Goal: Task Accomplishment & Management: Complete application form

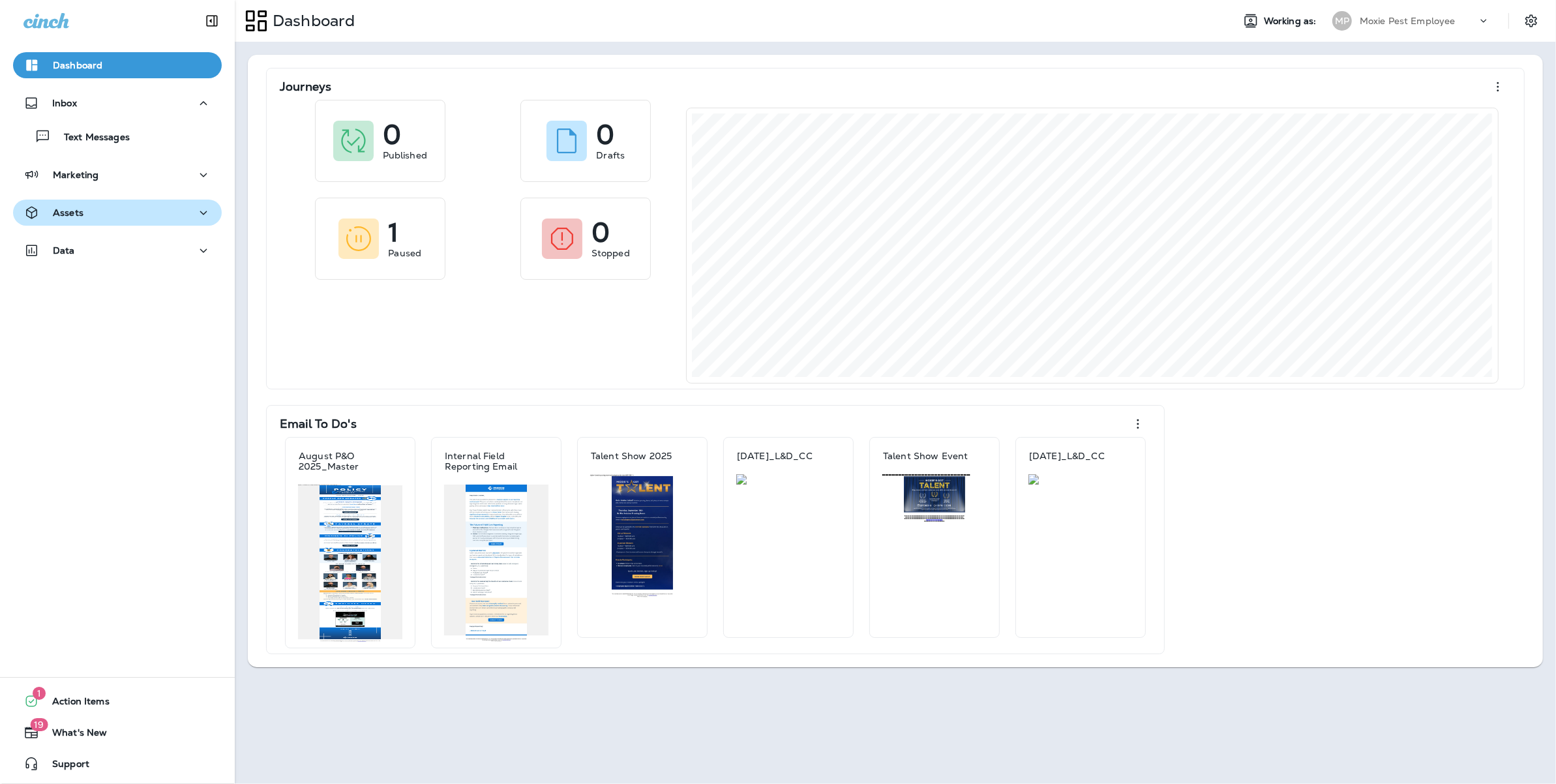
click at [155, 208] on div "Assets" at bounding box center [117, 213] width 188 height 16
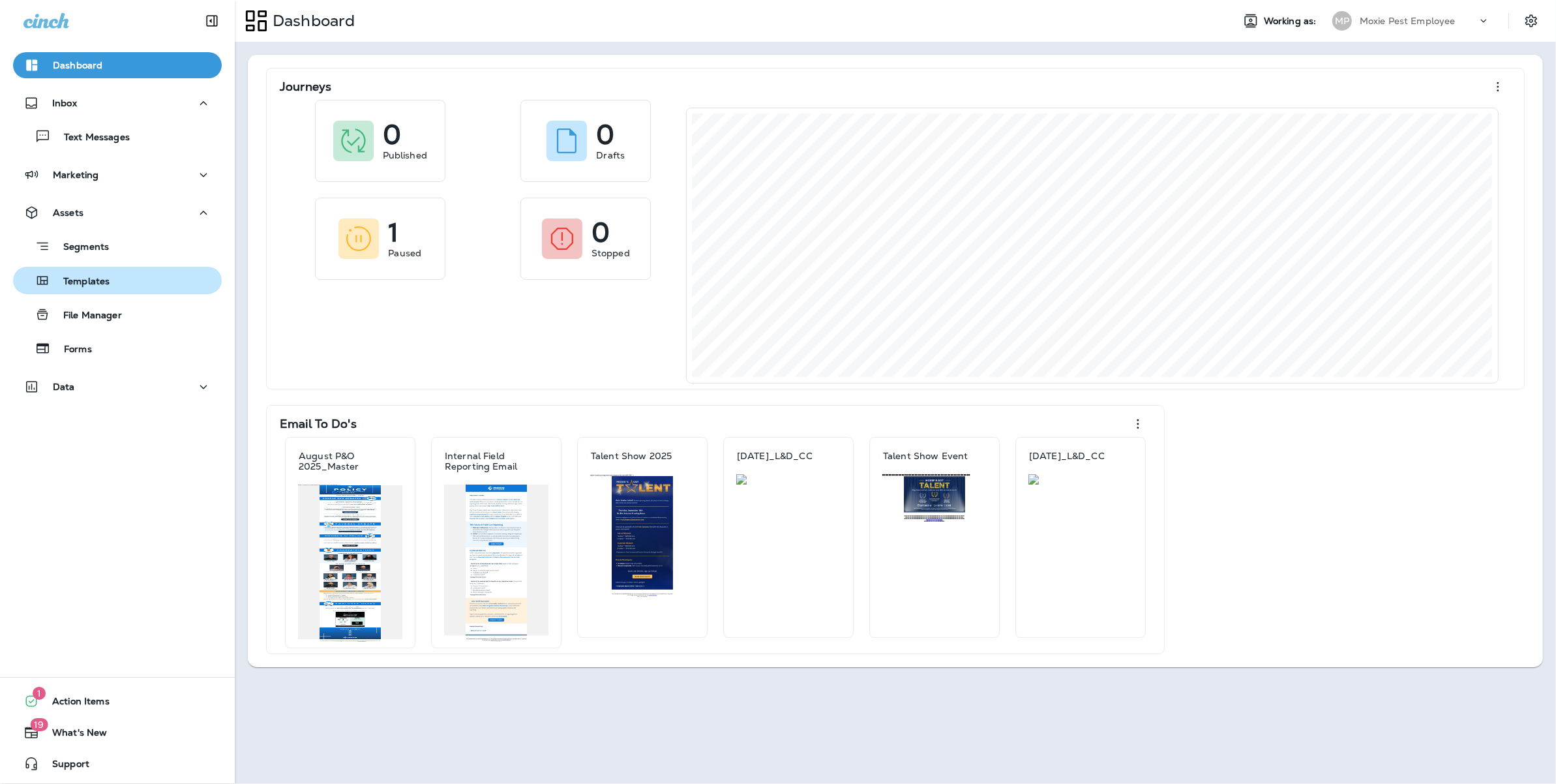
click at [101, 287] on p "Templates" at bounding box center [80, 282] width 59 height 12
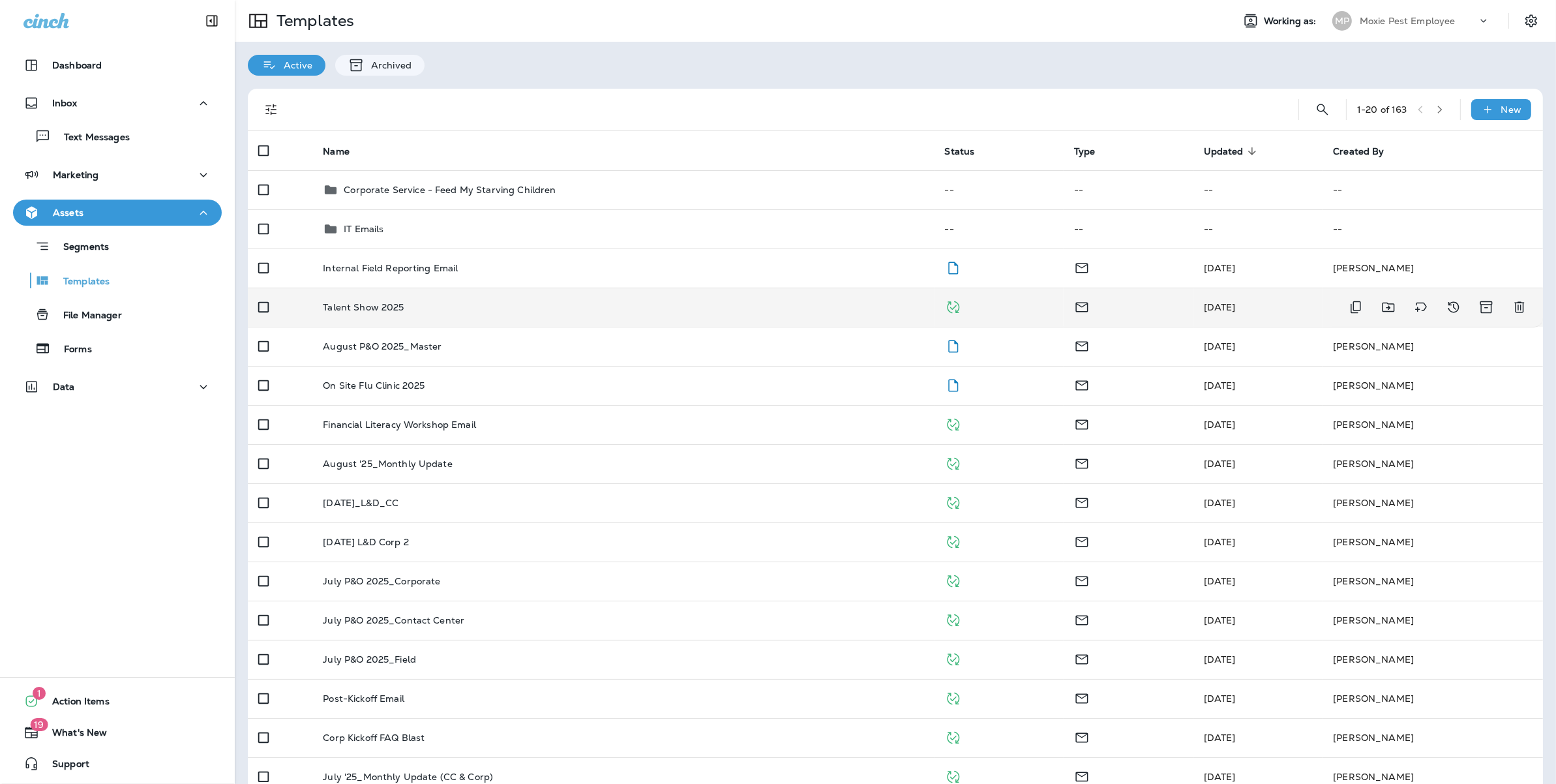
click at [435, 307] on div "Talent Show 2025" at bounding box center [623, 307] width 601 height 10
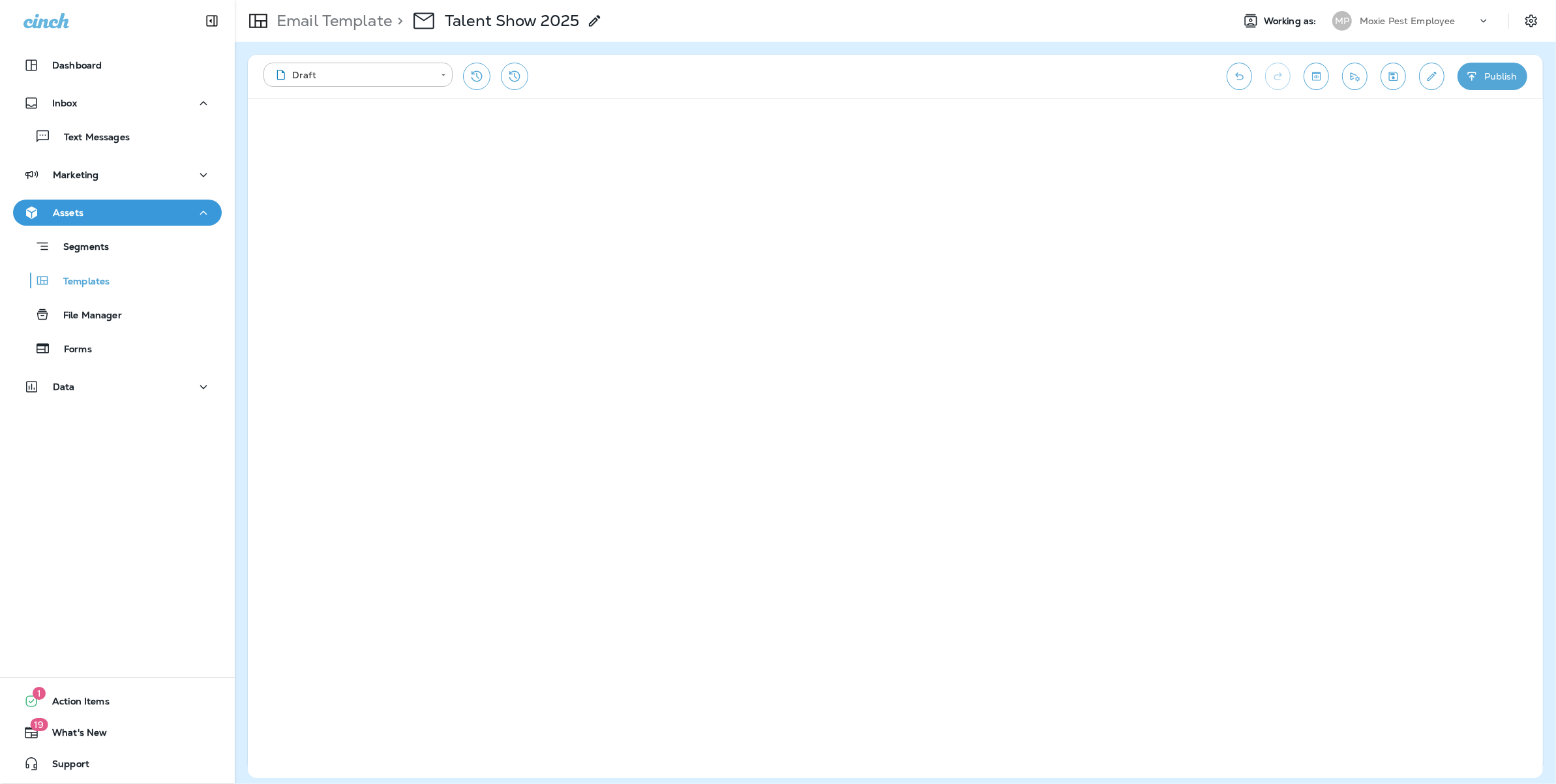
click at [1392, 75] on icon "Save" at bounding box center [1394, 76] width 14 height 13
click at [1350, 69] on button "Send test email" at bounding box center [1355, 76] width 25 height 28
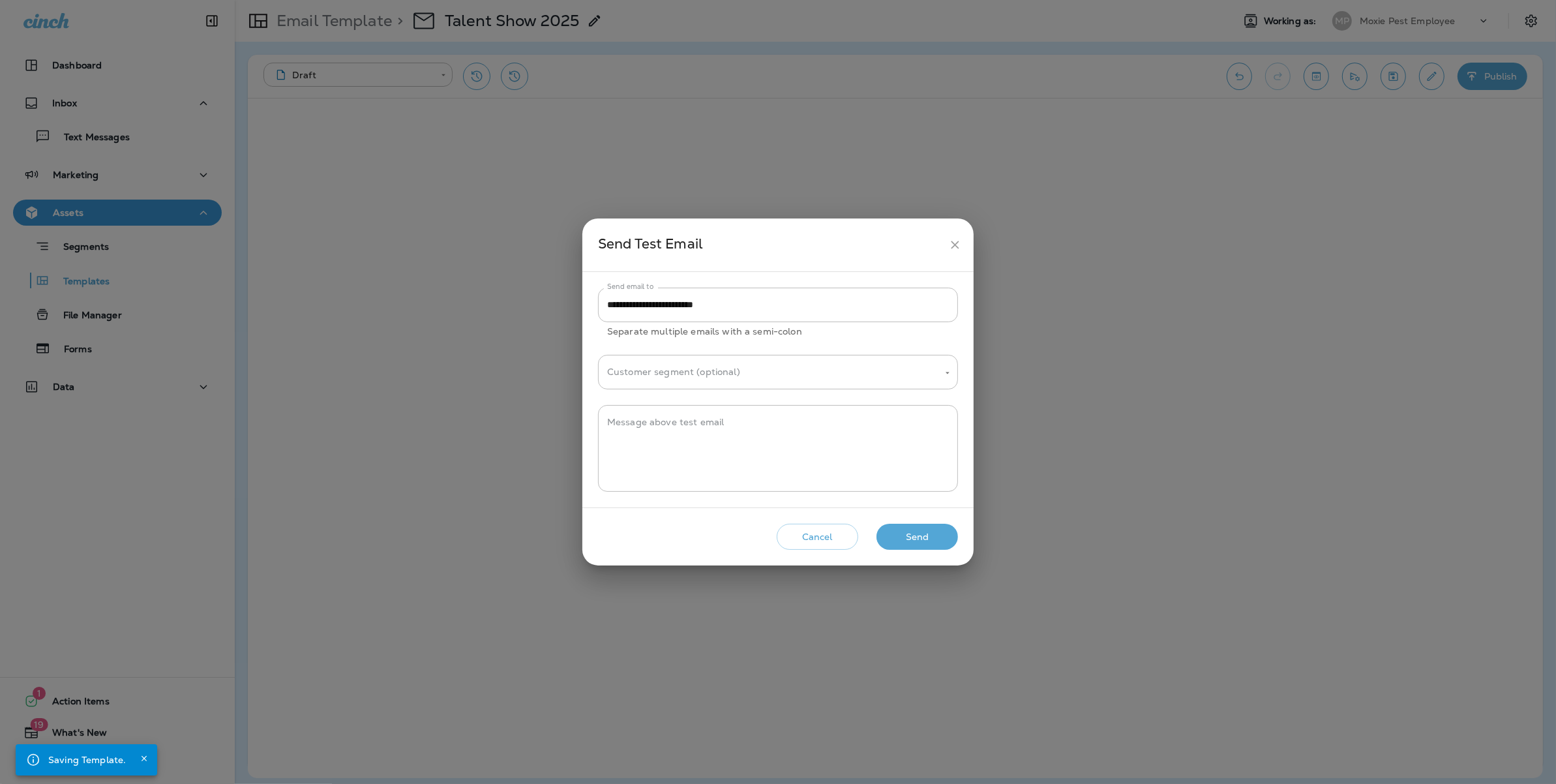
click at [909, 537] on button "Send" at bounding box center [917, 537] width 82 height 27
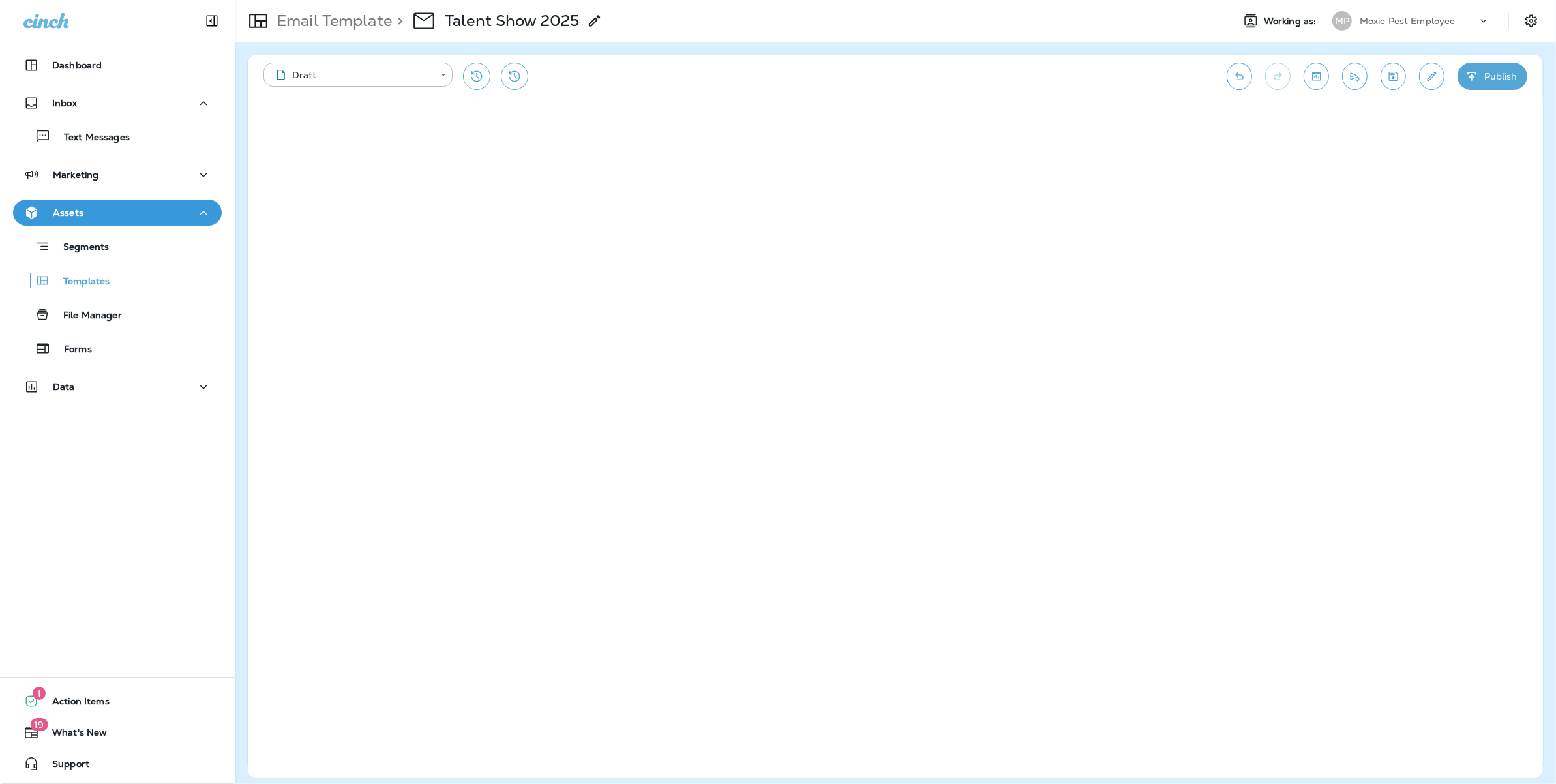
click at [1510, 75] on button "Publish" at bounding box center [1493, 76] width 69 height 28
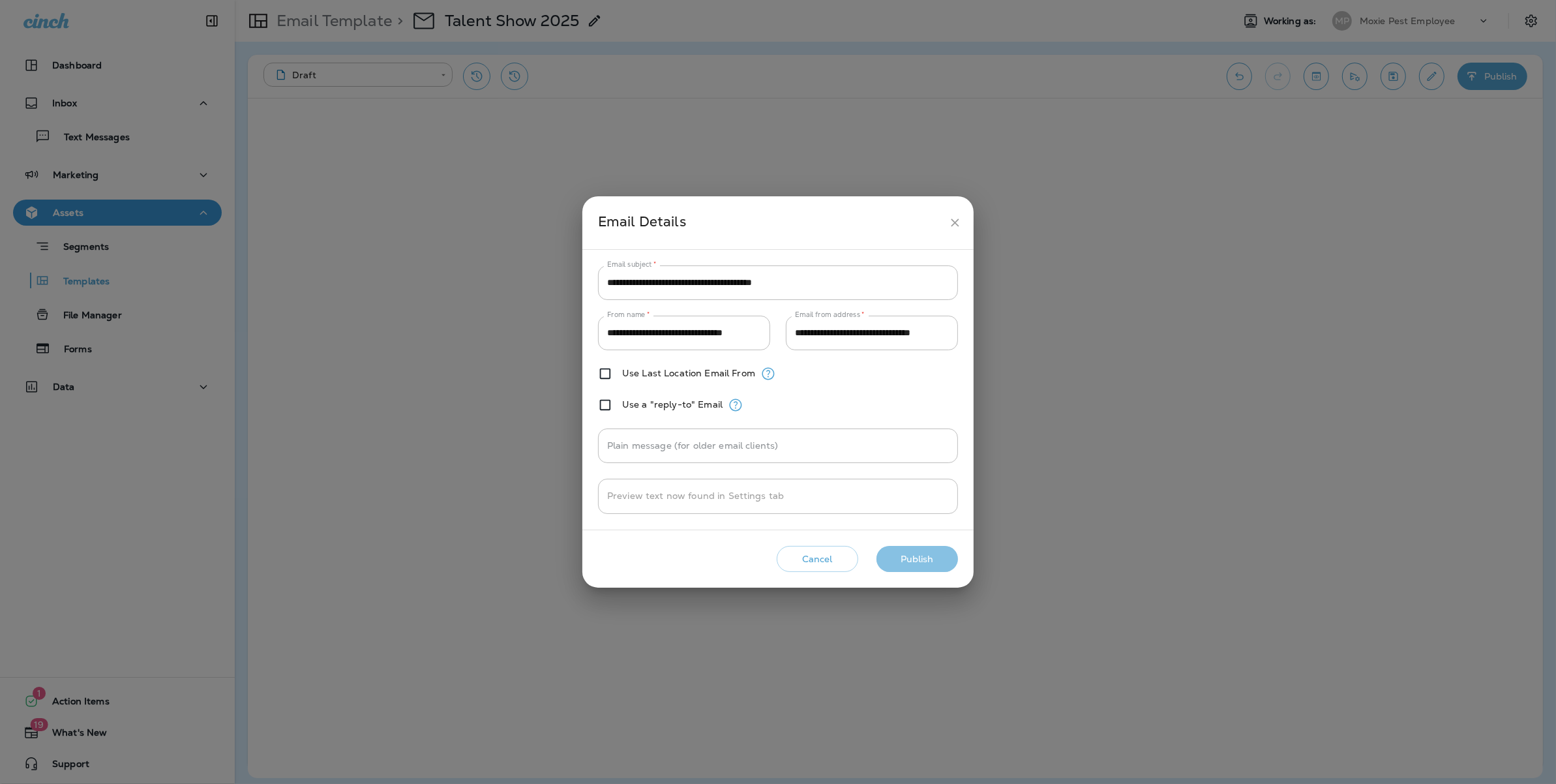
click at [931, 556] on button "Publish" at bounding box center [917, 559] width 82 height 27
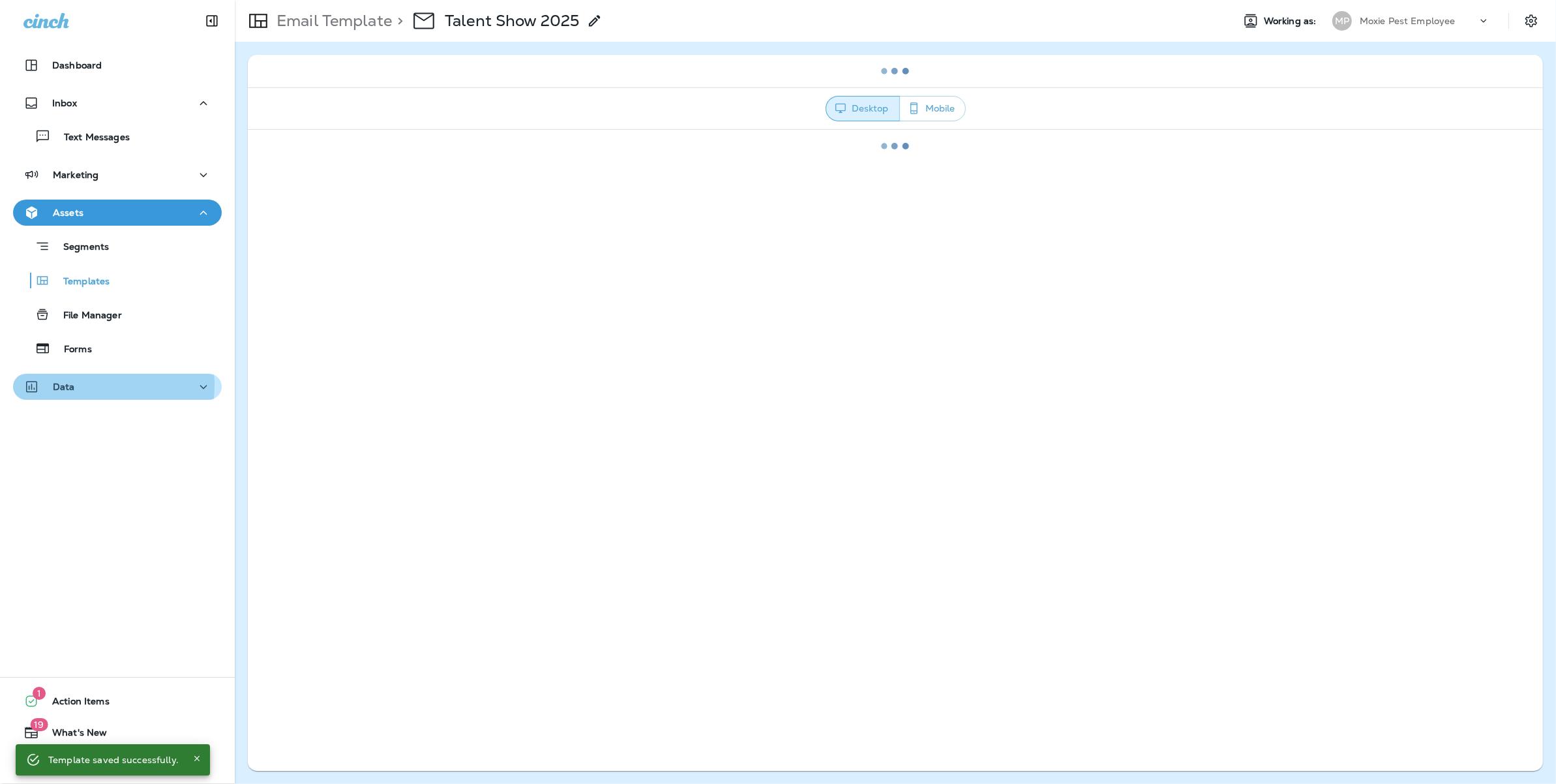
click at [88, 385] on div "Data" at bounding box center [117, 386] width 188 height 16
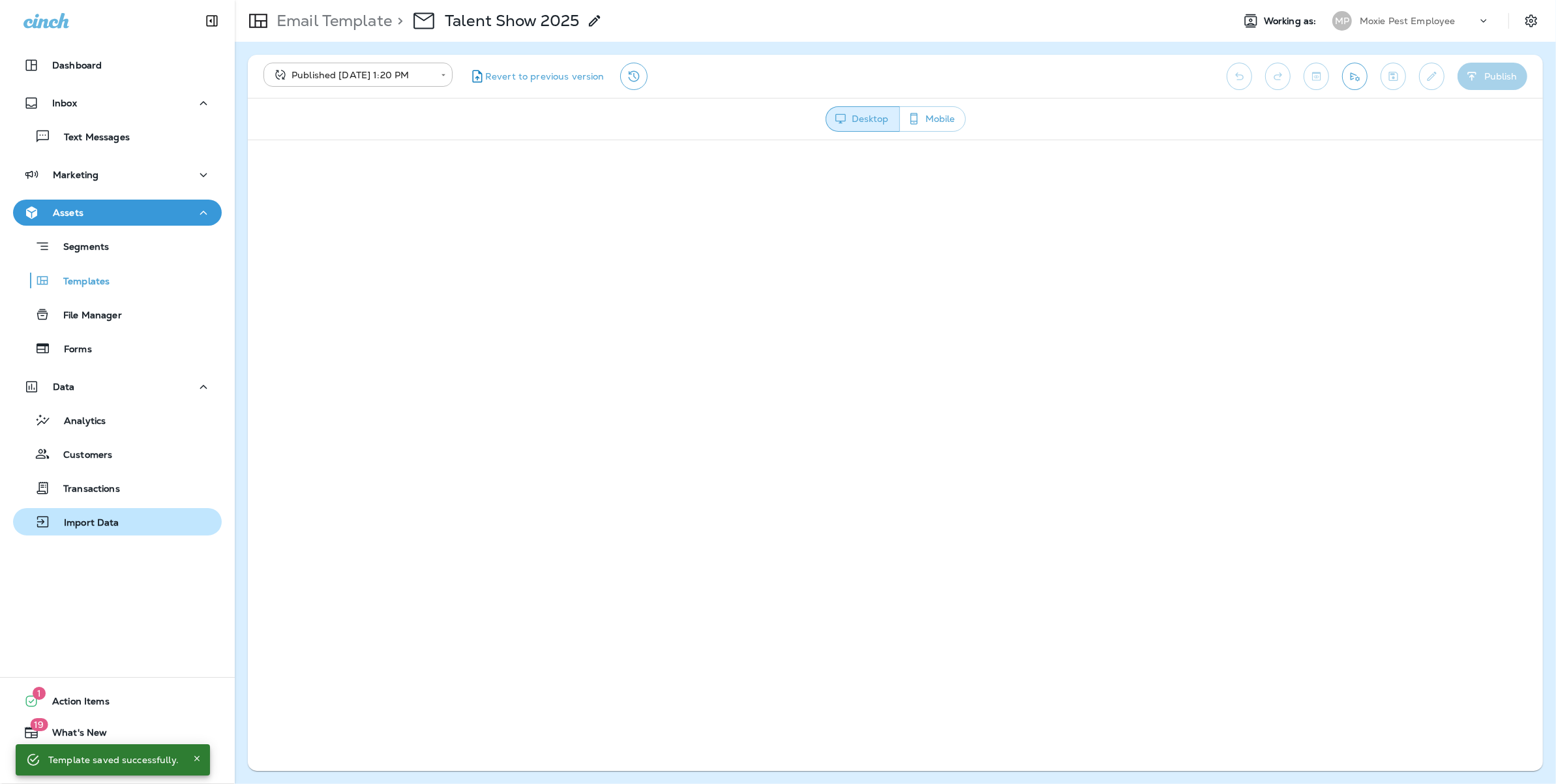
click at [91, 525] on p "Import Data" at bounding box center [85, 524] width 69 height 12
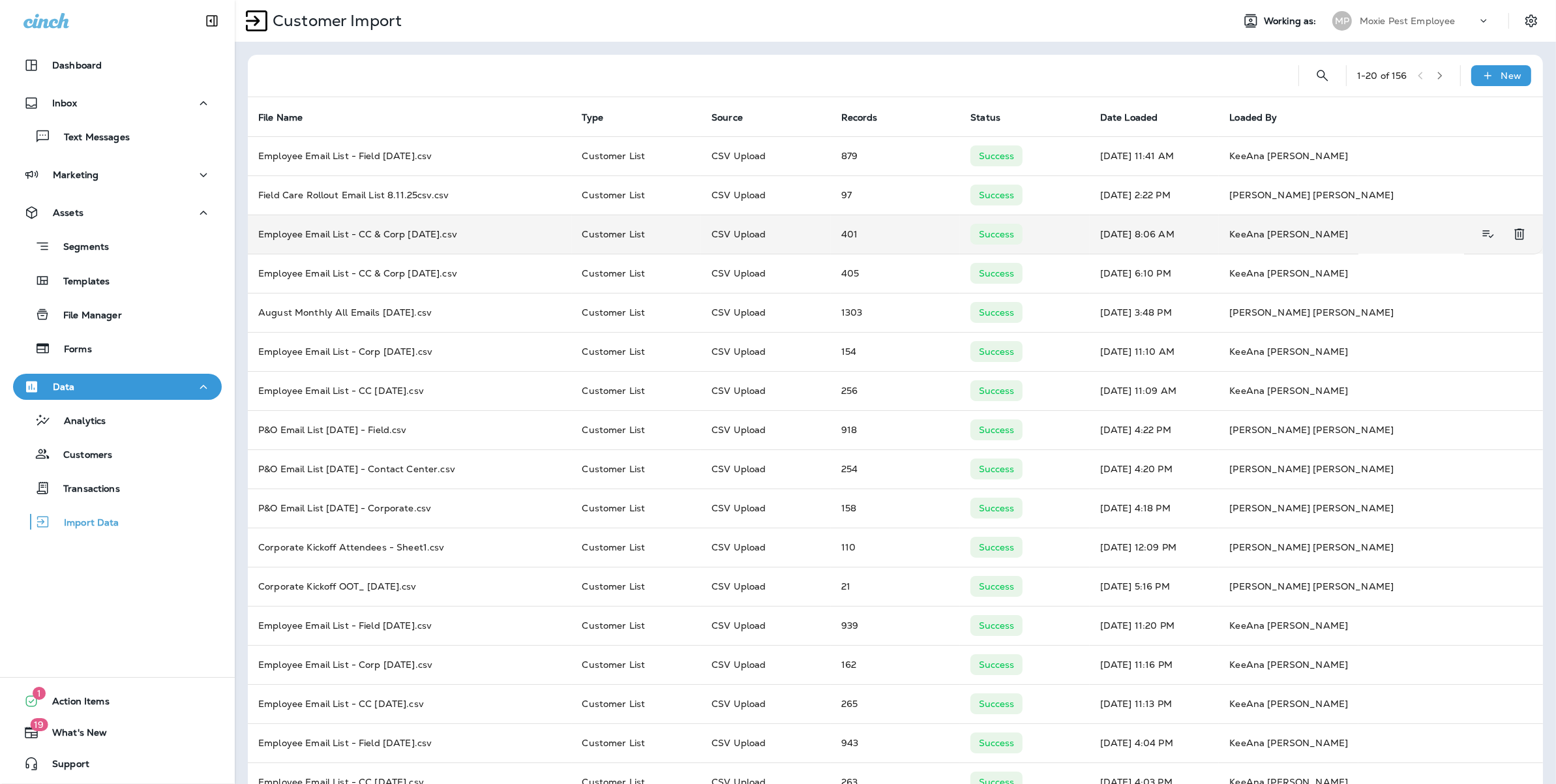
click at [428, 235] on td "Employee Email List - CC & Corp [DATE].csv" at bounding box center [409, 234] width 324 height 39
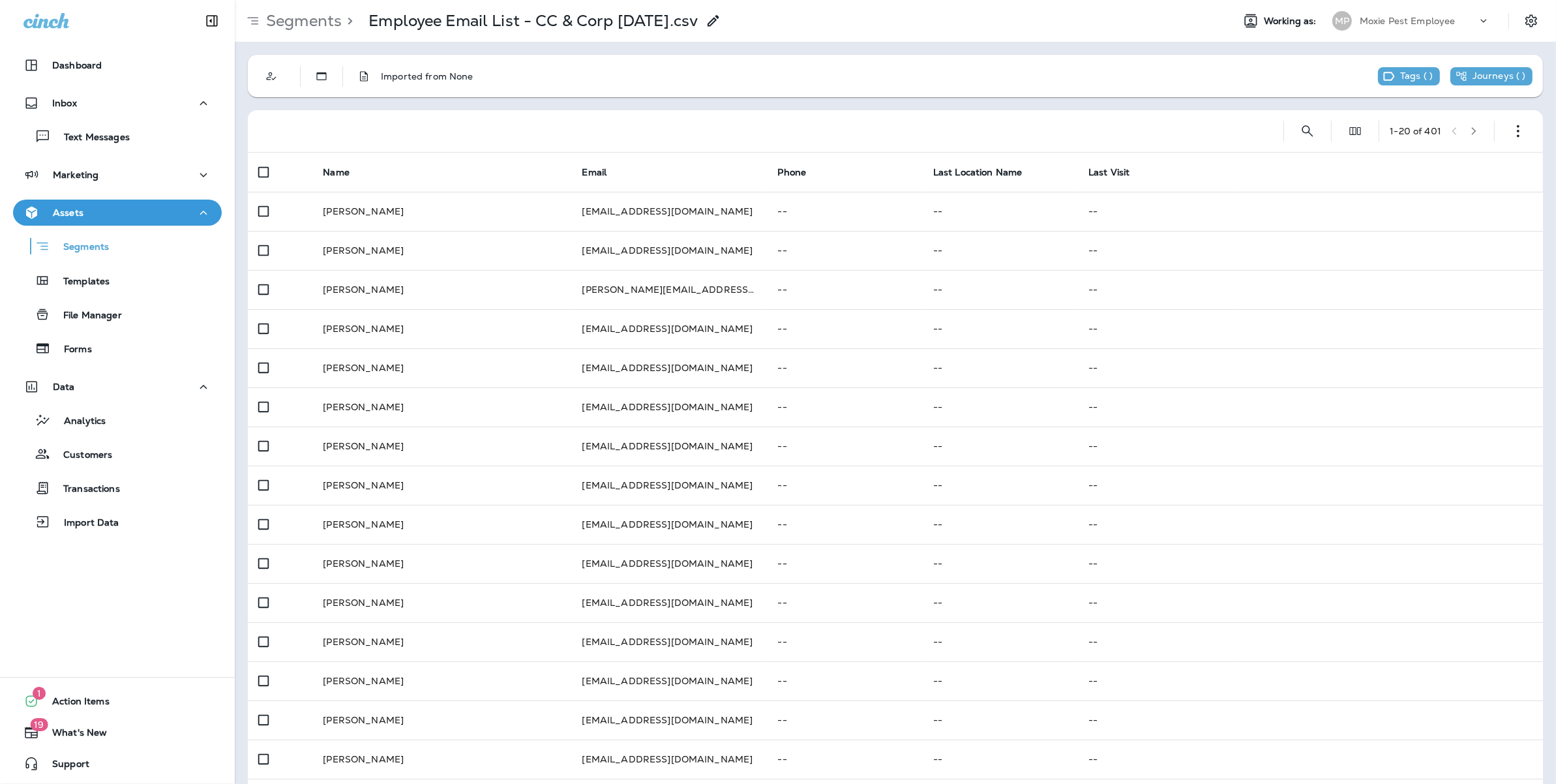
click at [713, 17] on icon at bounding box center [714, 21] width 16 height 16
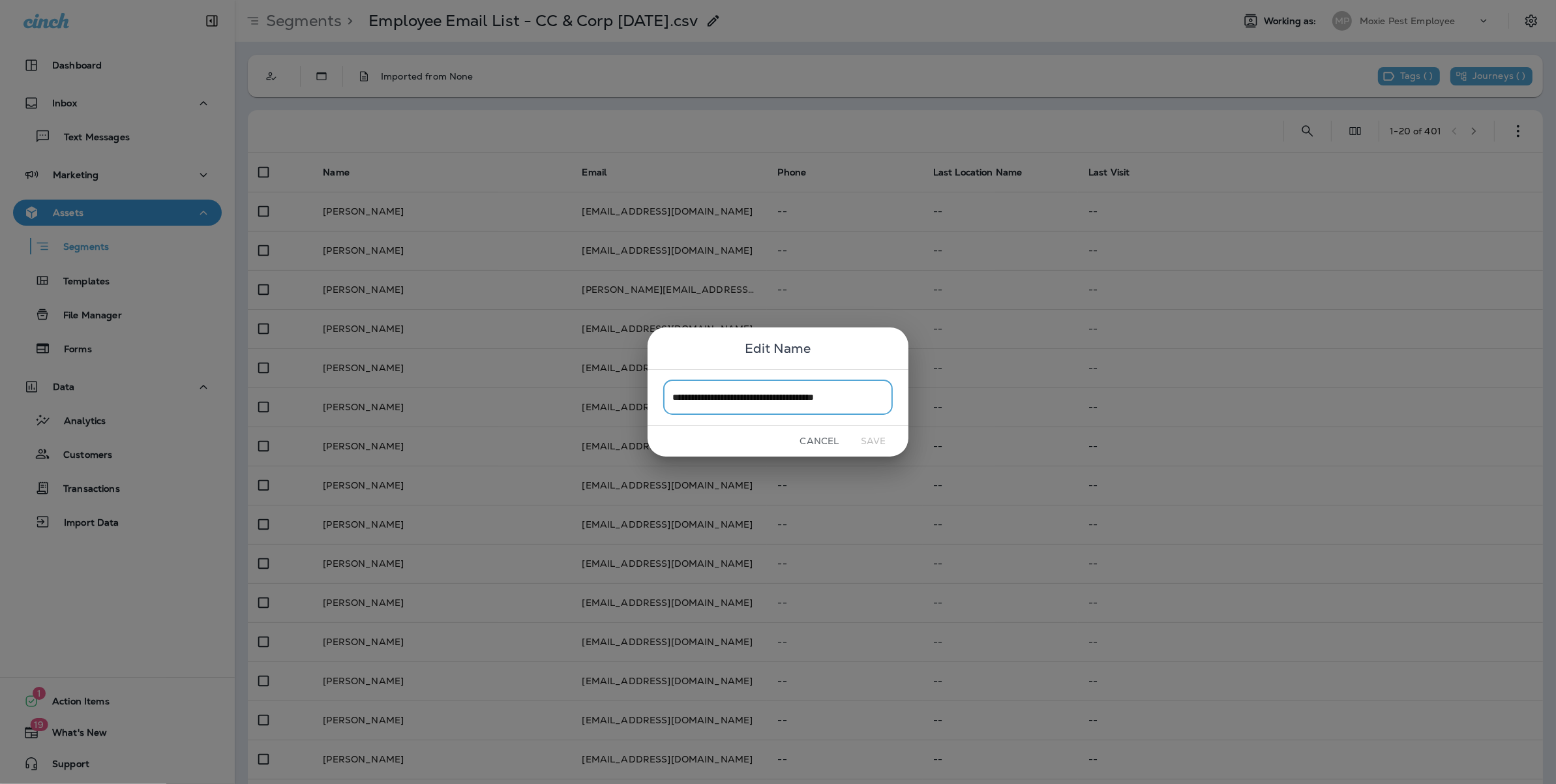
click at [821, 438] on button "Cancel" at bounding box center [820, 440] width 49 height 20
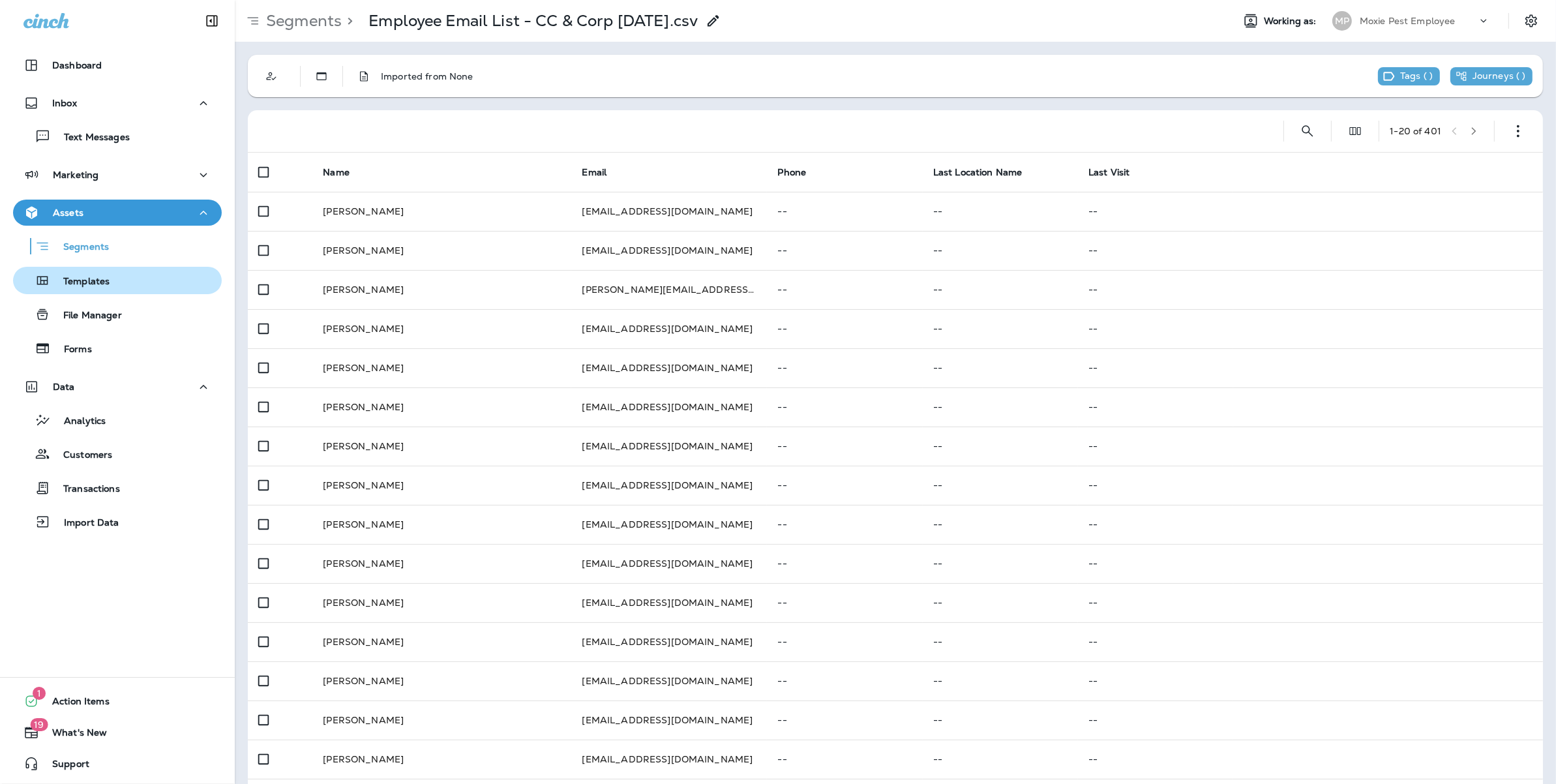
click at [92, 284] on p "Templates" at bounding box center [80, 282] width 59 height 12
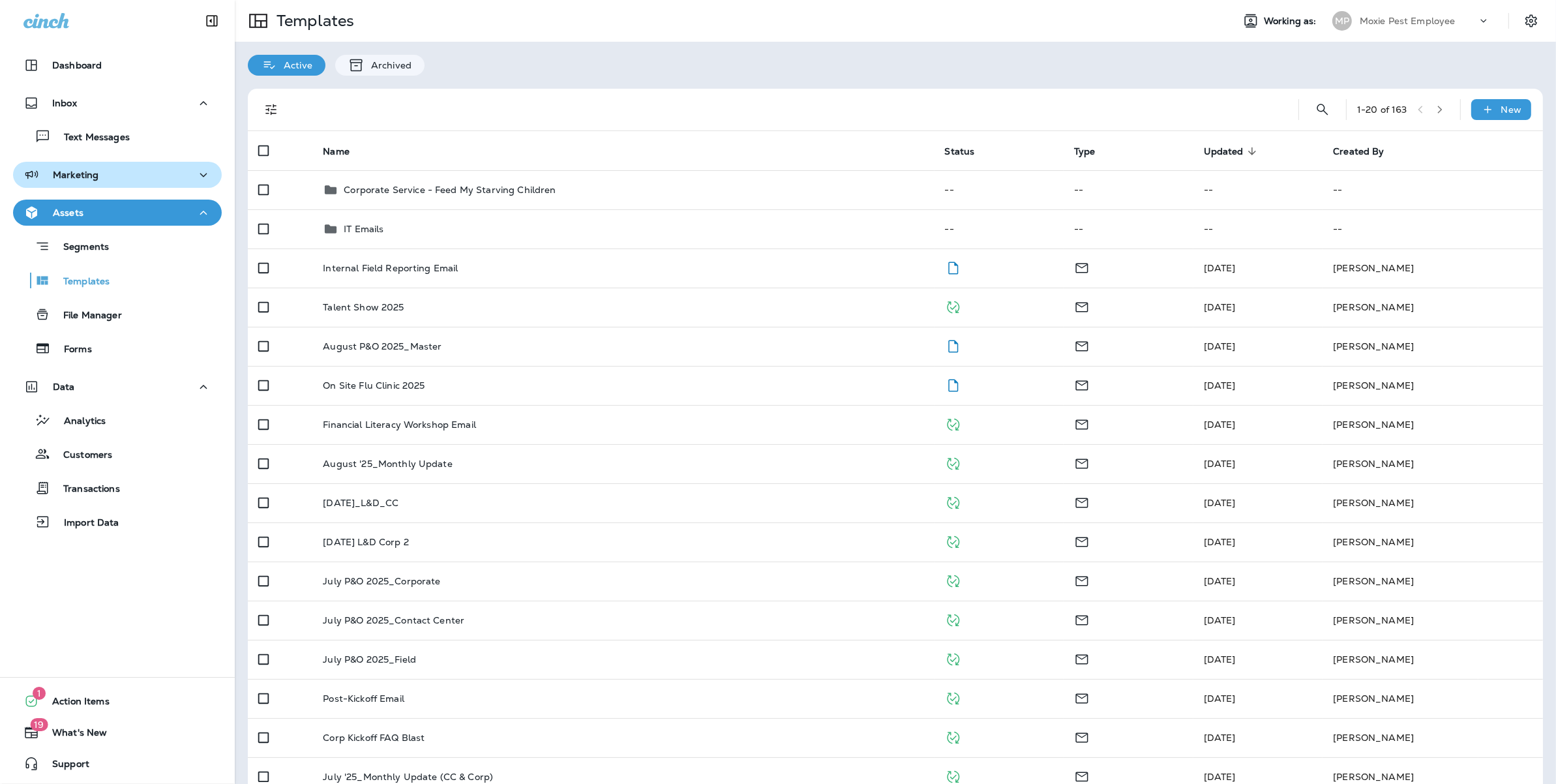
click at [115, 172] on div "Marketing" at bounding box center [117, 175] width 188 height 16
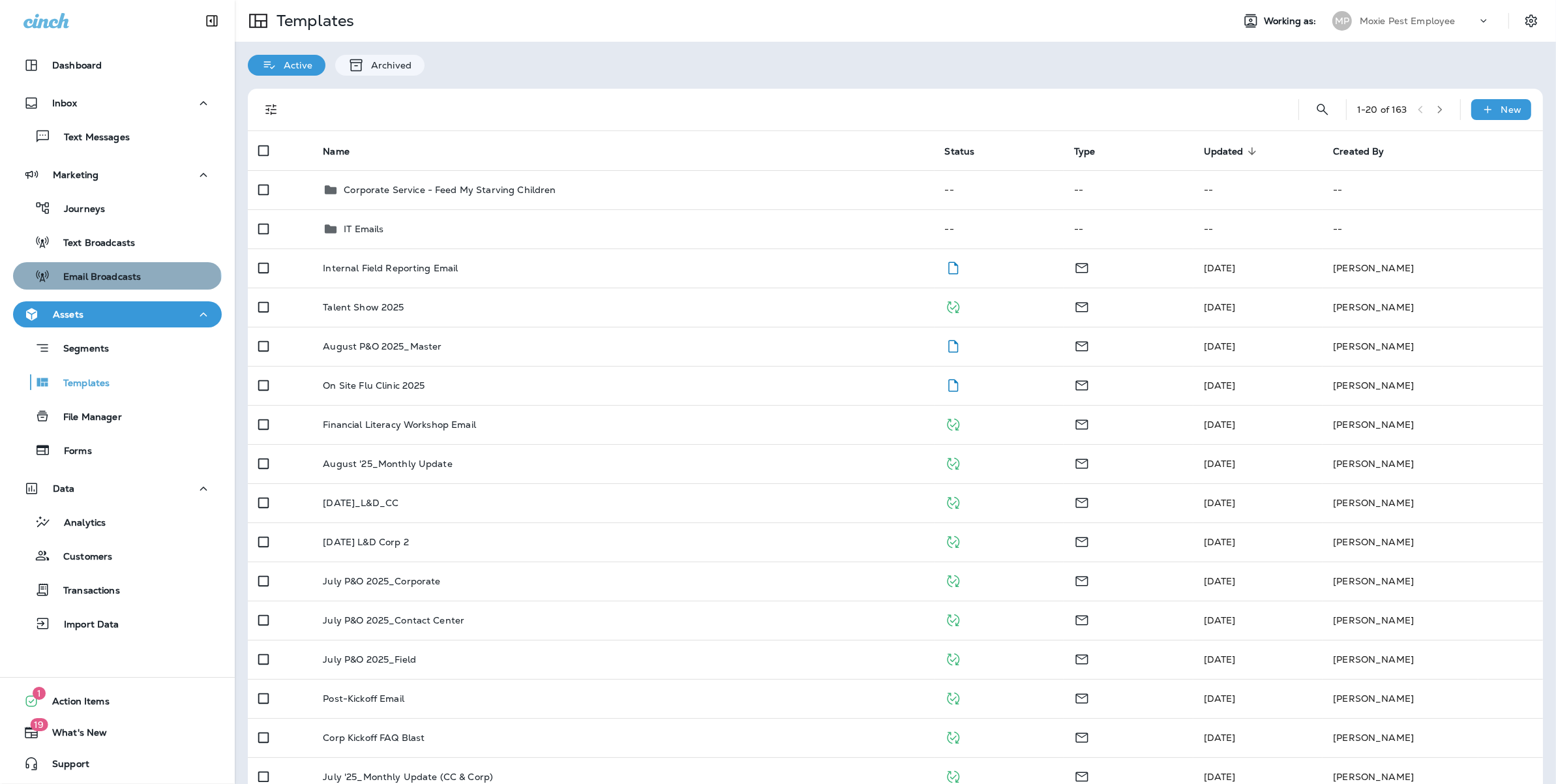
click at [116, 279] on p "Email Broadcasts" at bounding box center [96, 277] width 90 height 12
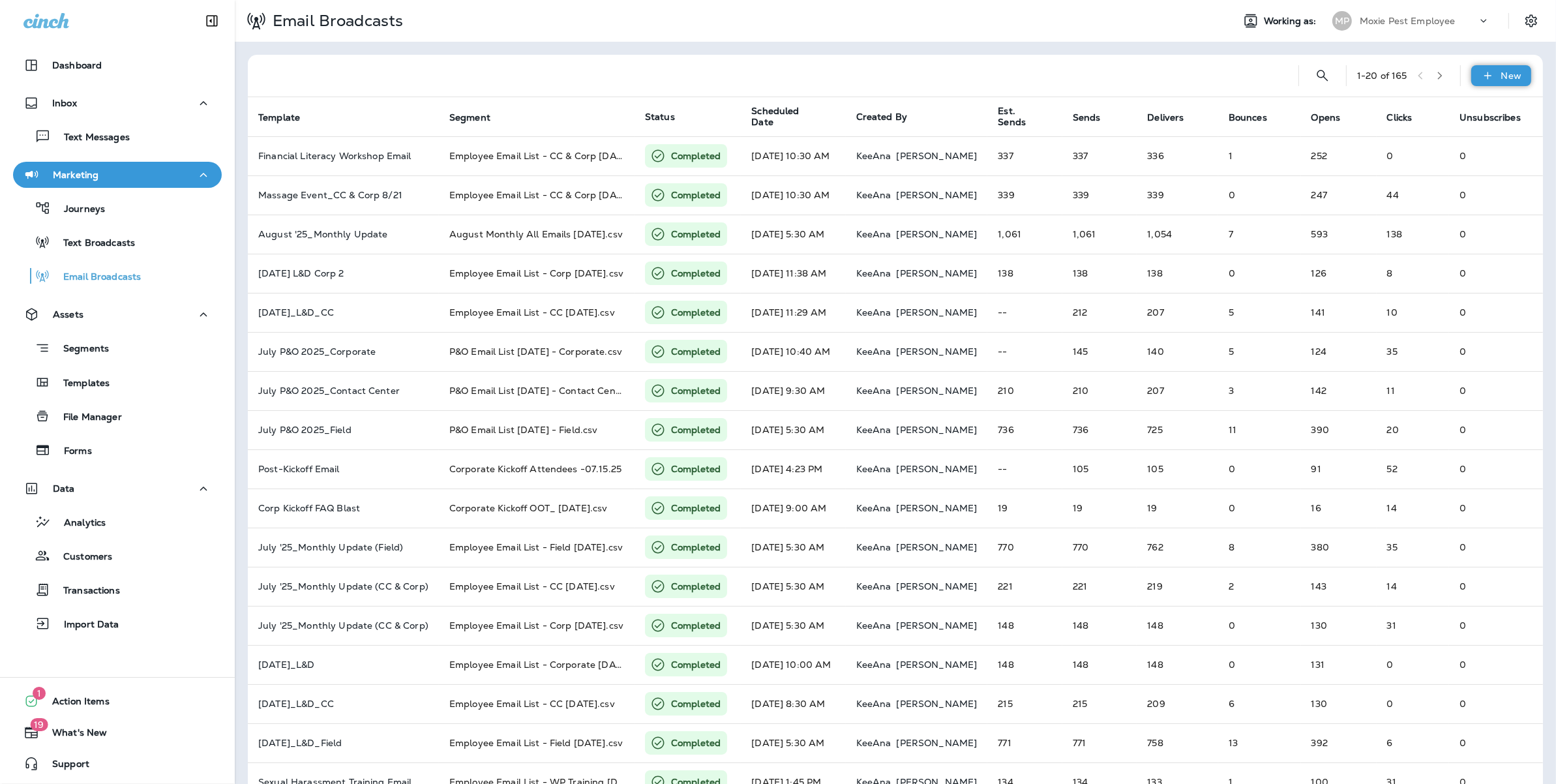
click at [1501, 77] on p "New" at bounding box center [1511, 76] width 20 height 10
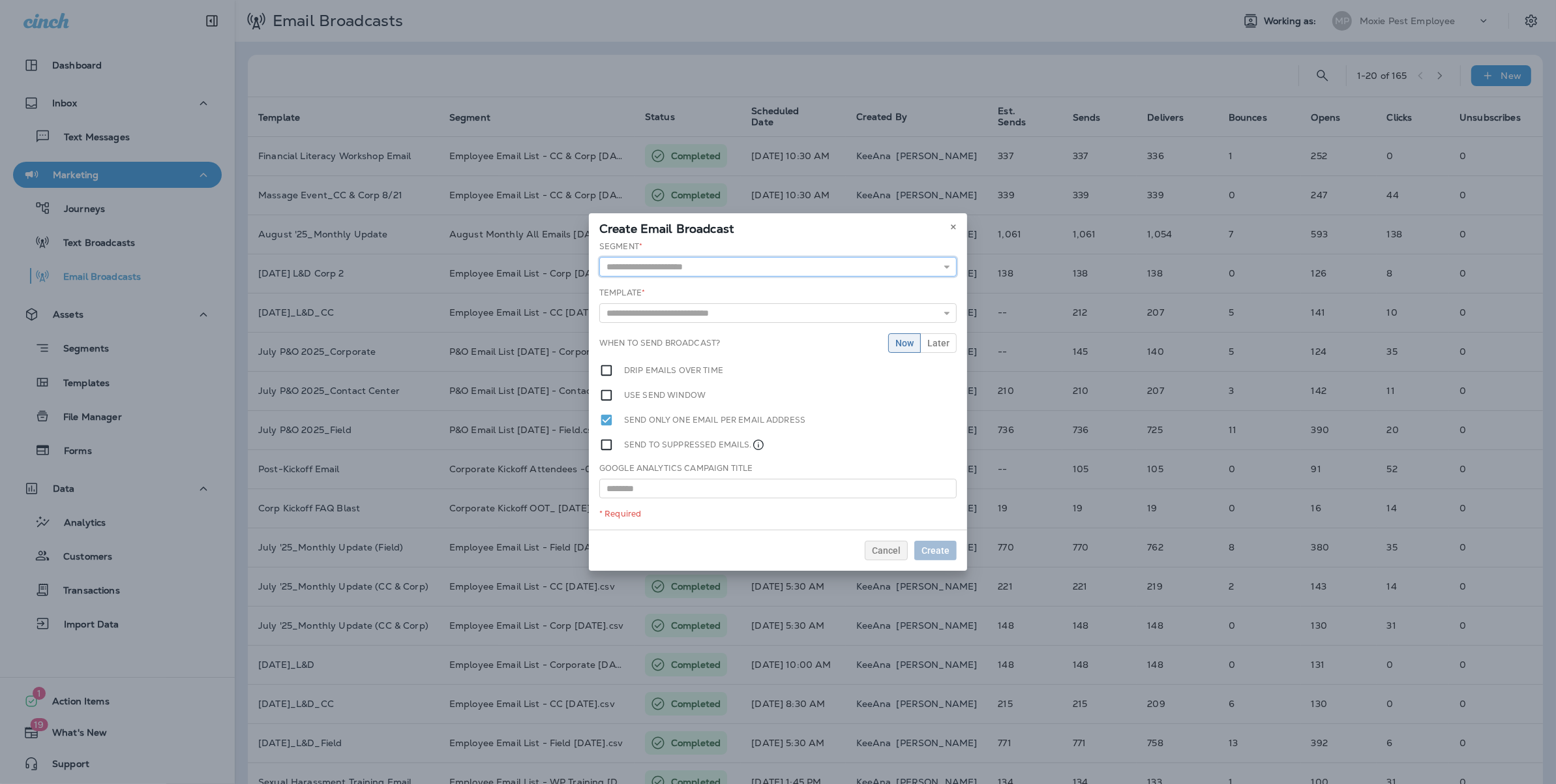
click at [702, 271] on input "text" at bounding box center [778, 267] width 358 height 20
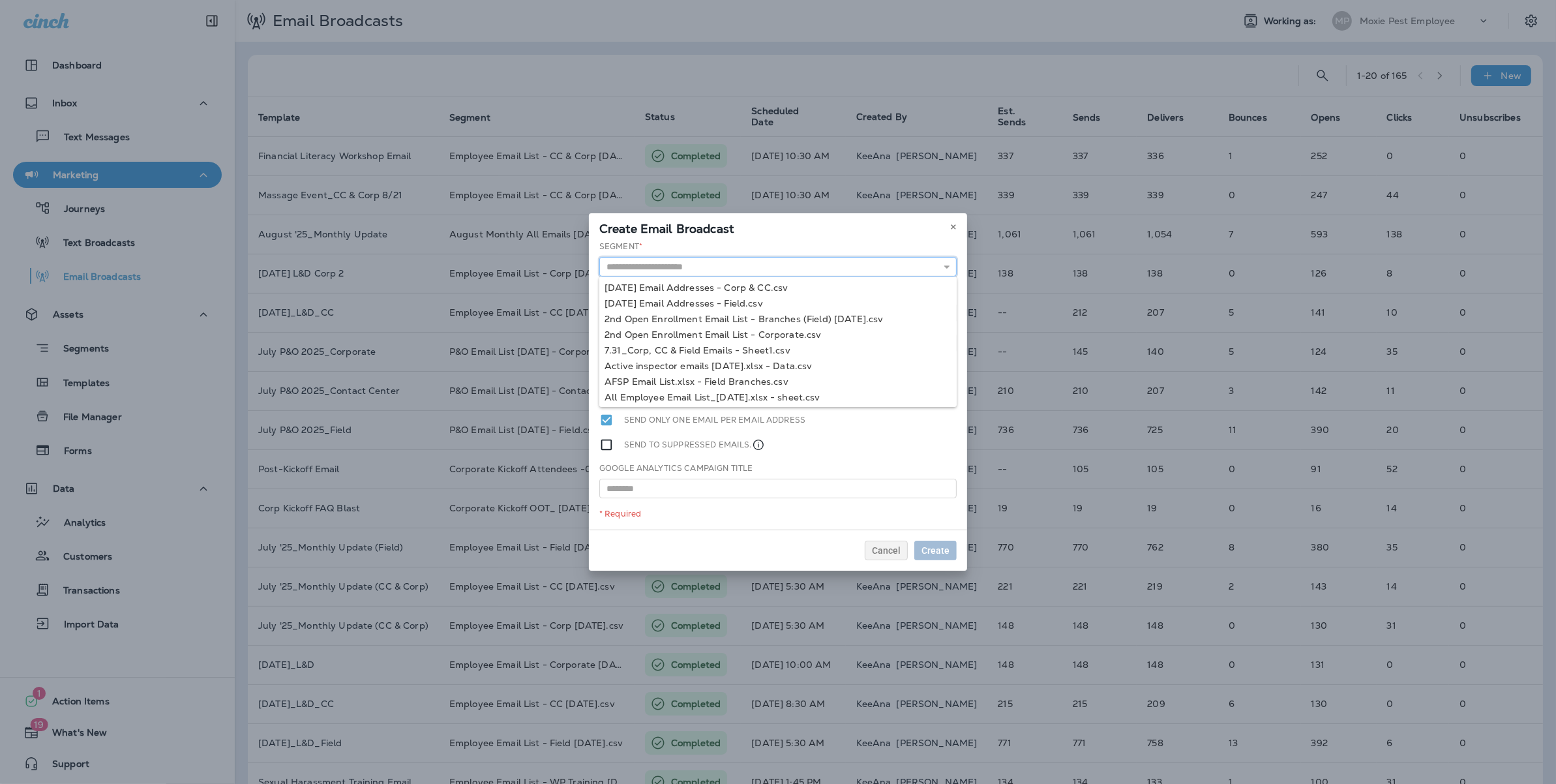
paste input "**********"
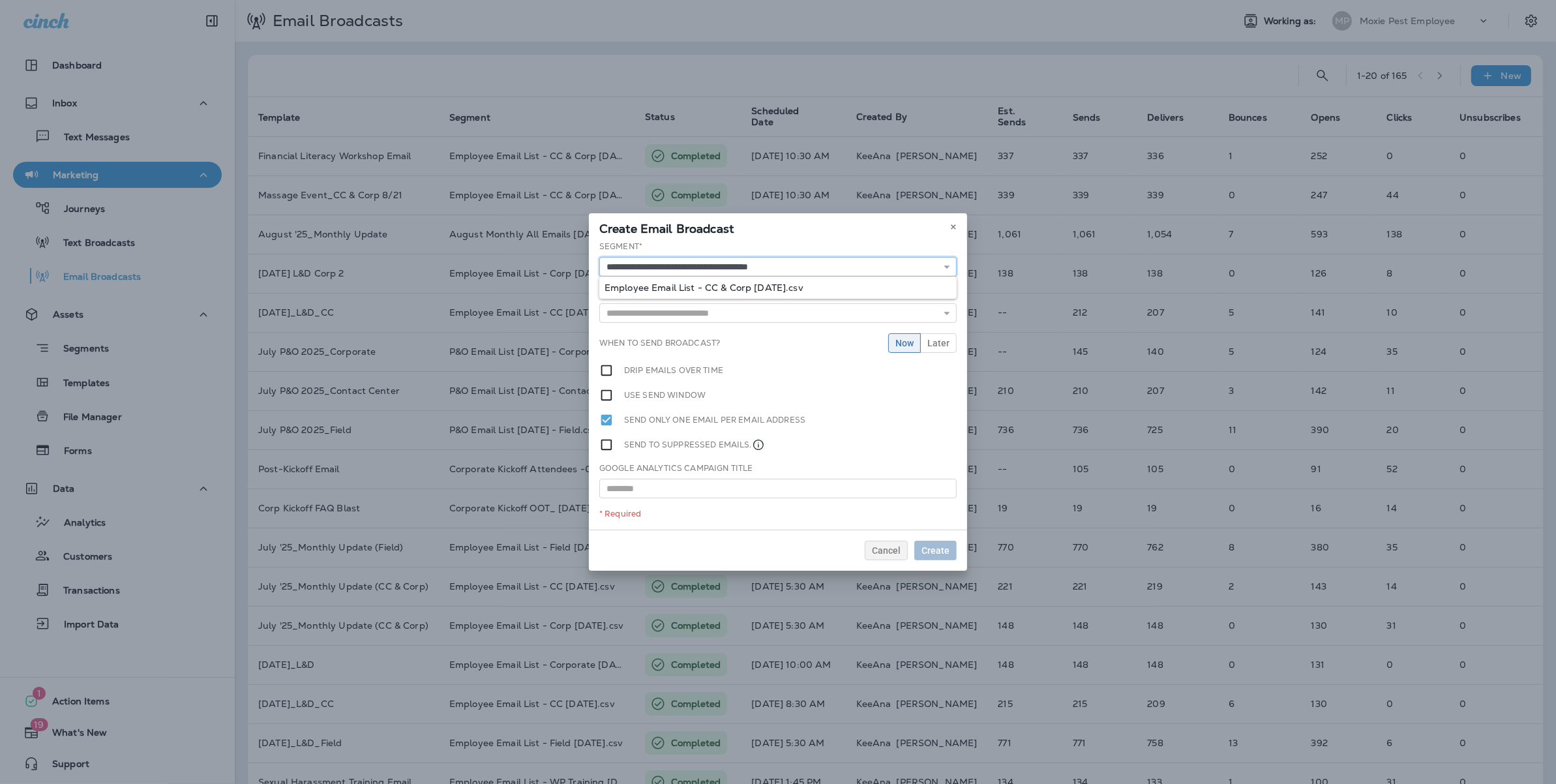
type input "**********"
click at [806, 294] on div "**********" at bounding box center [778, 385] width 379 height 293
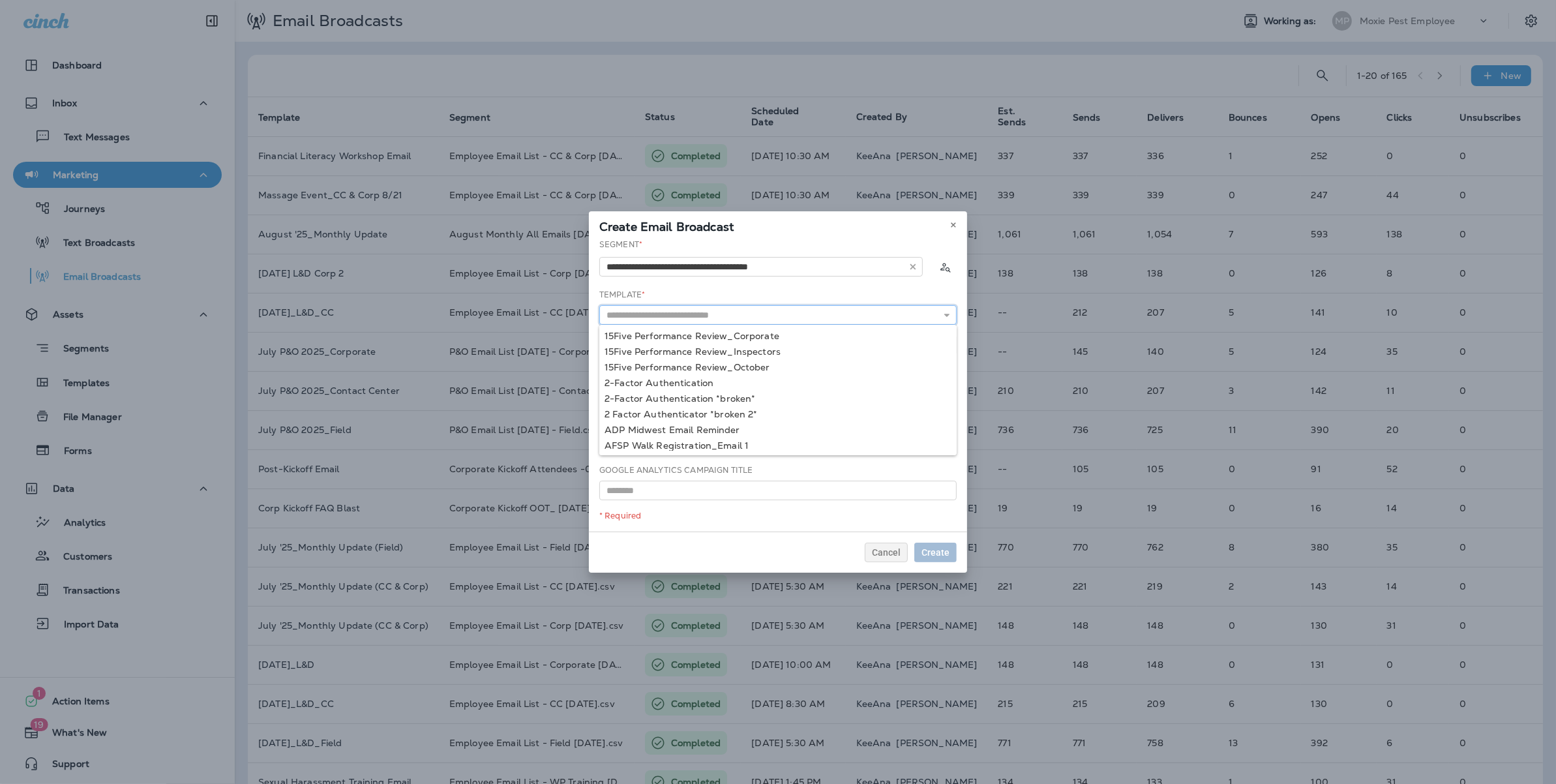
click at [745, 318] on input "text" at bounding box center [778, 314] width 358 height 20
type input "**********"
click at [692, 332] on div "**********" at bounding box center [778, 385] width 379 height 293
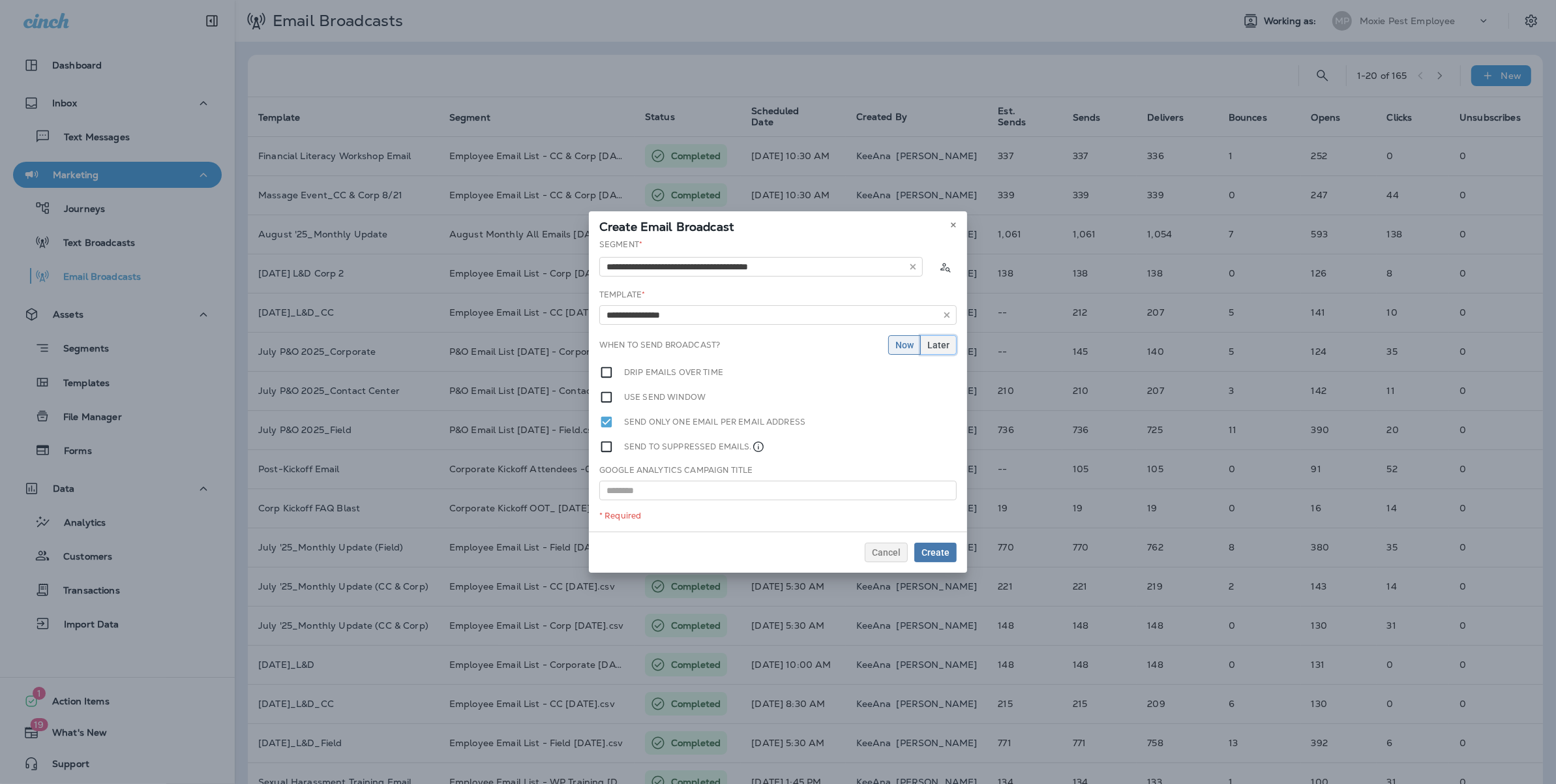
click at [940, 347] on span "Later" at bounding box center [939, 345] width 23 height 10
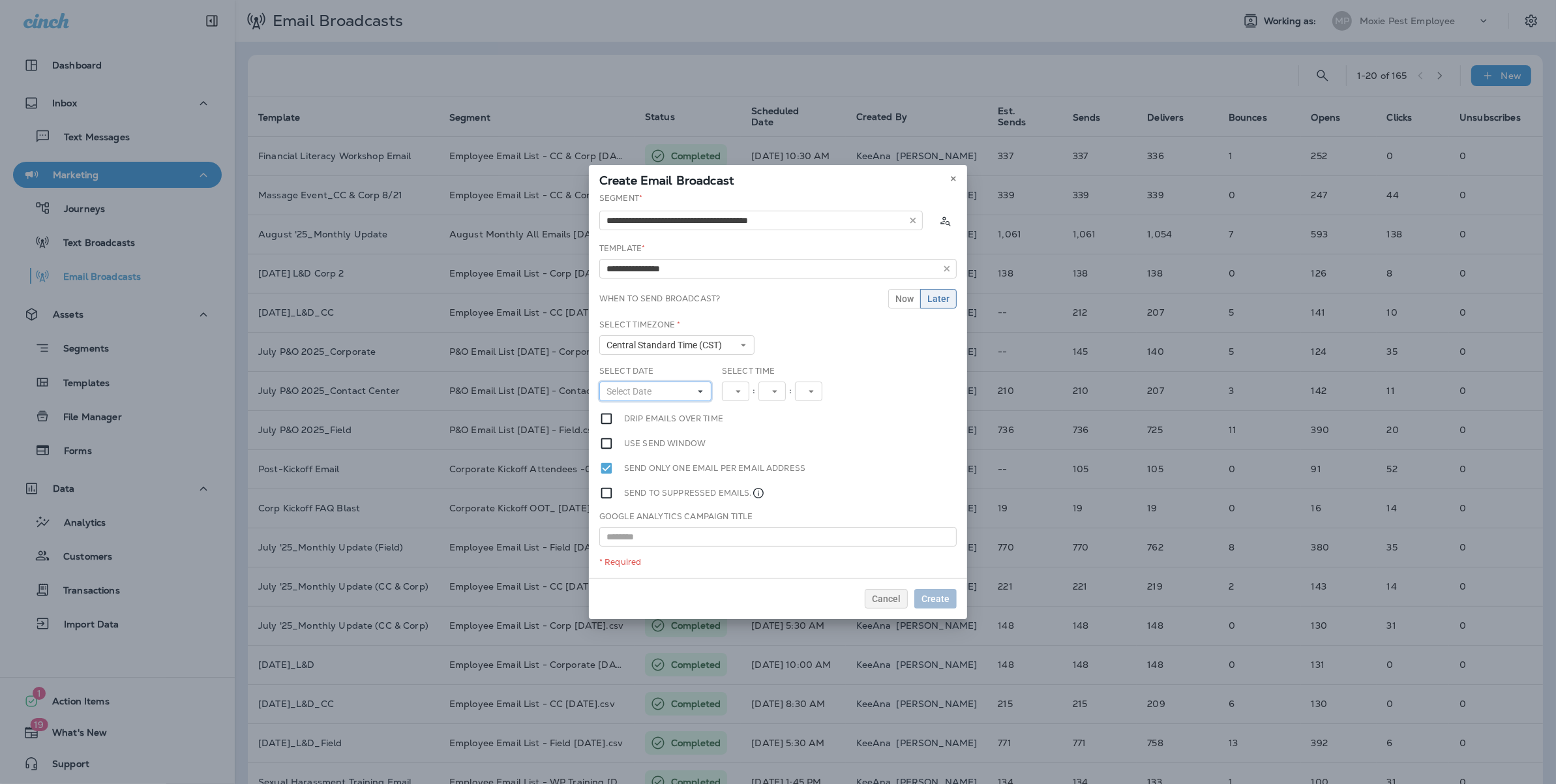
click at [665, 392] on button "Select Date" at bounding box center [655, 391] width 112 height 20
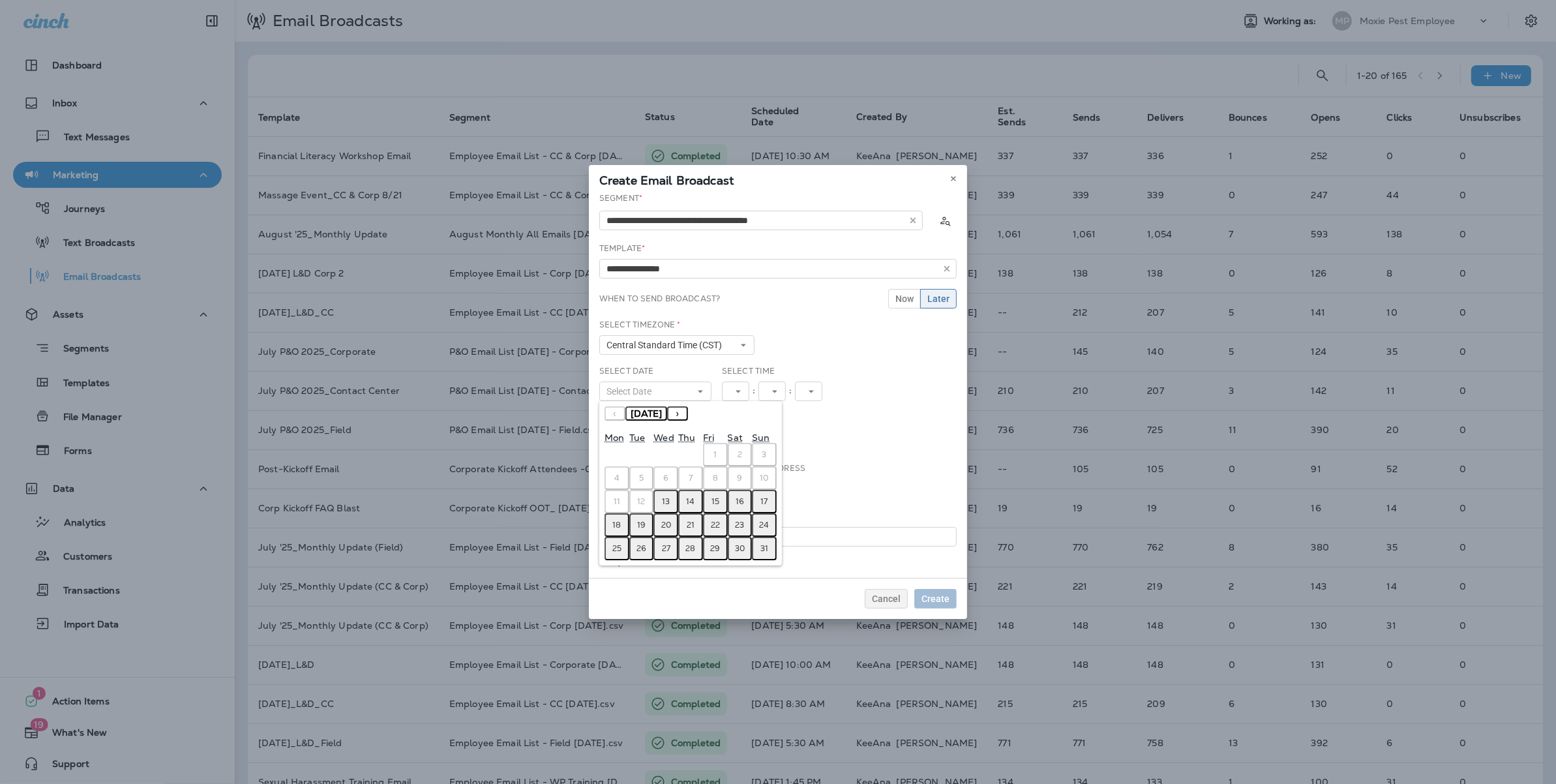
click at [669, 502] on button "13" at bounding box center [666, 501] width 25 height 23
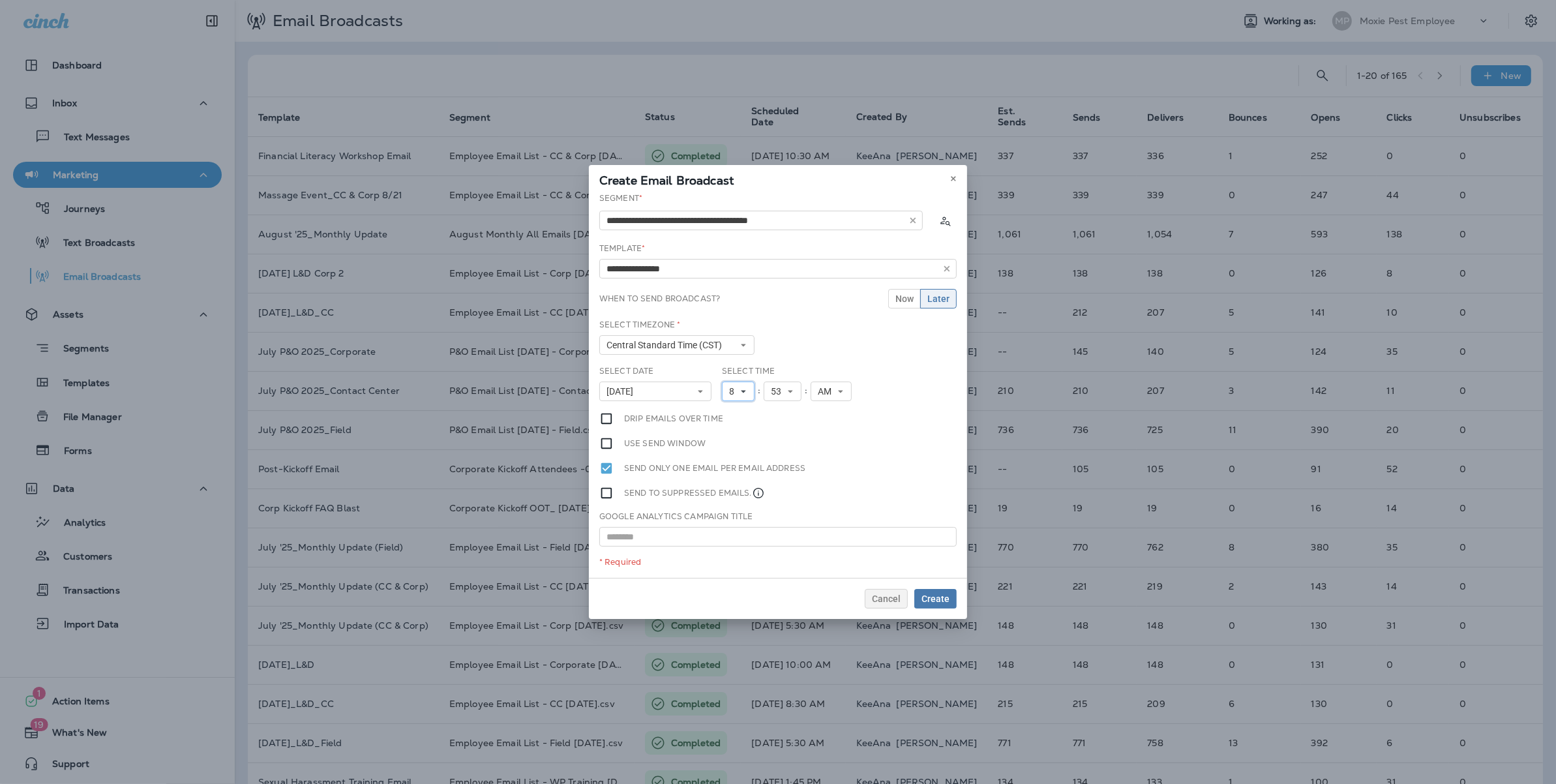
click at [745, 385] on button "8" at bounding box center [738, 391] width 33 height 20
click at [734, 412] on link "1" at bounding box center [738, 412] width 33 height 16
click at [799, 394] on button "53" at bounding box center [782, 391] width 38 height 20
click at [776, 431] on link "30" at bounding box center [782, 433] width 38 height 16
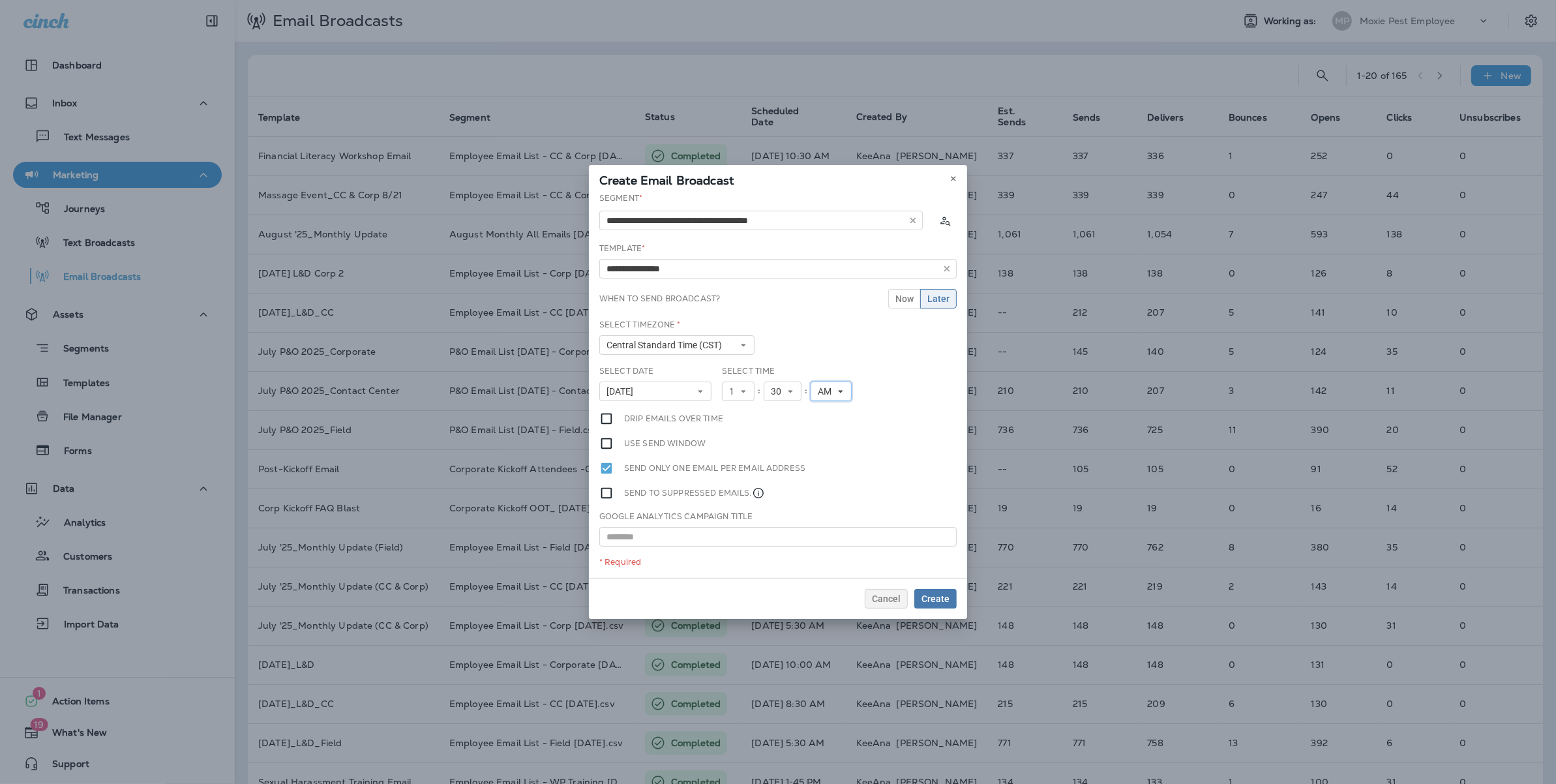
click at [821, 392] on span "AM" at bounding box center [827, 392] width 19 height 11
click at [832, 428] on link "PM" at bounding box center [831, 428] width 41 height 16
click at [933, 589] on button "Create" at bounding box center [935, 598] width 43 height 20
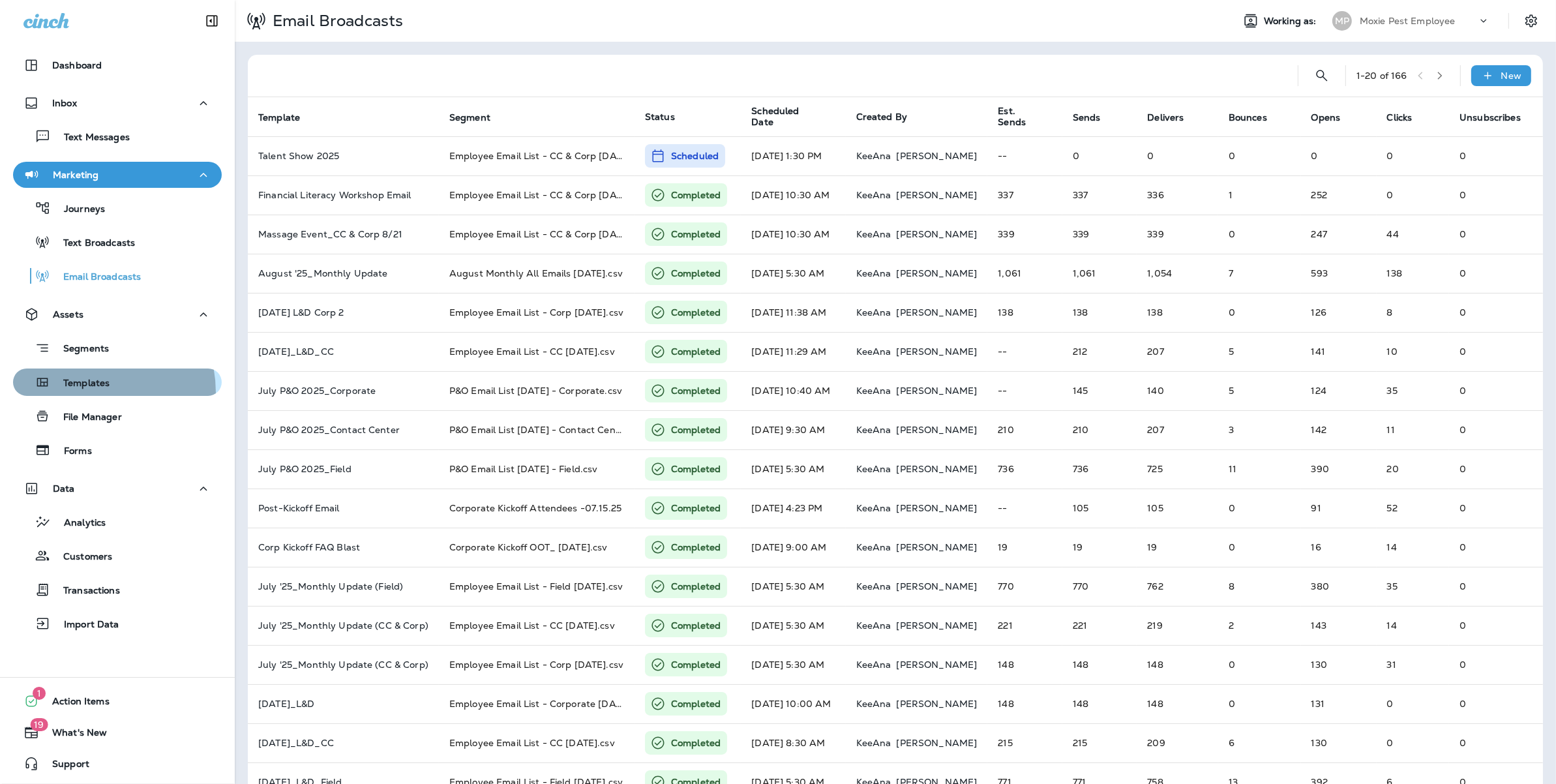
click at [83, 392] on button "Templates" at bounding box center [117, 382] width 208 height 28
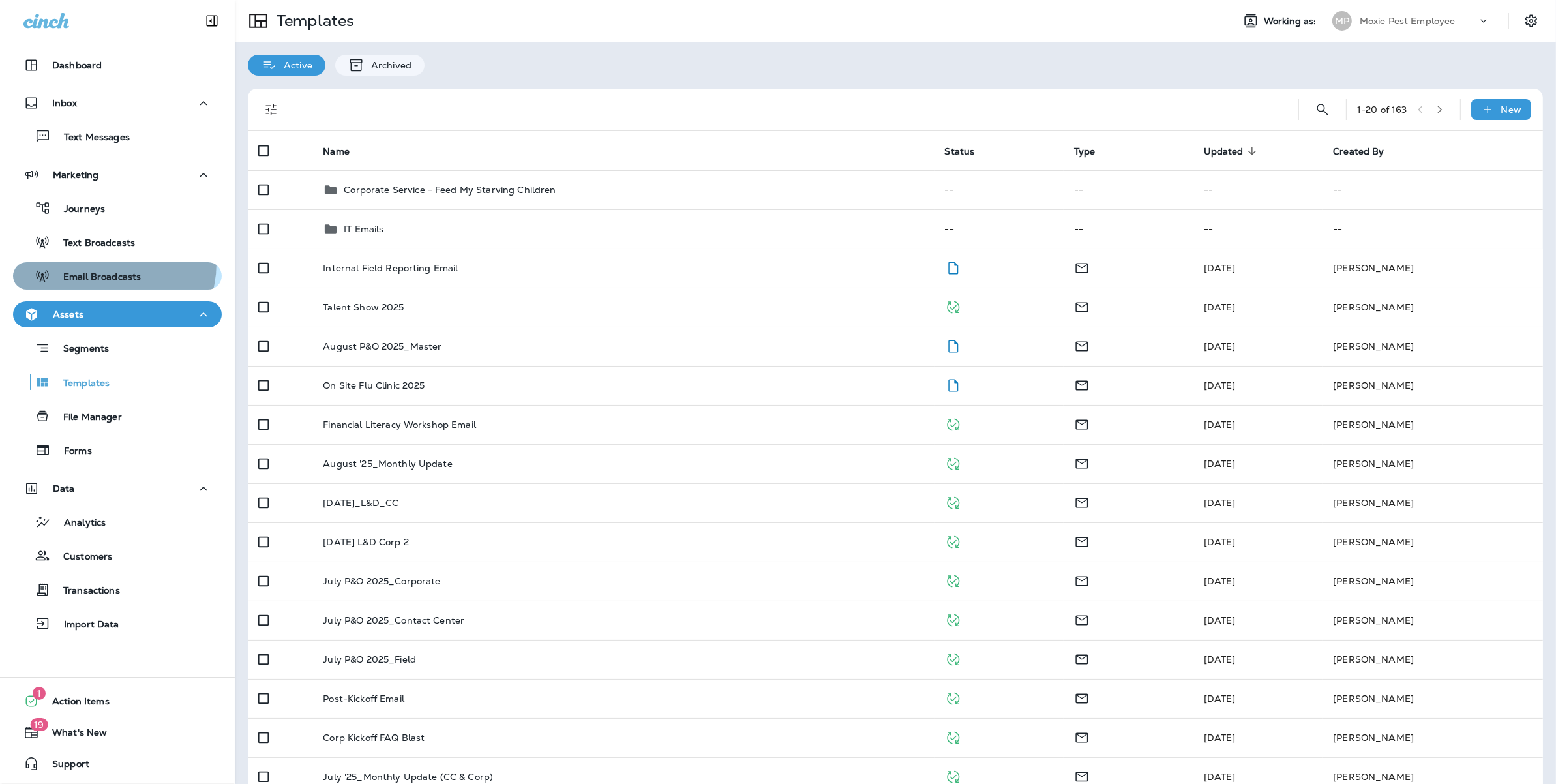
click at [104, 263] on button "Email Broadcasts" at bounding box center [117, 276] width 208 height 28
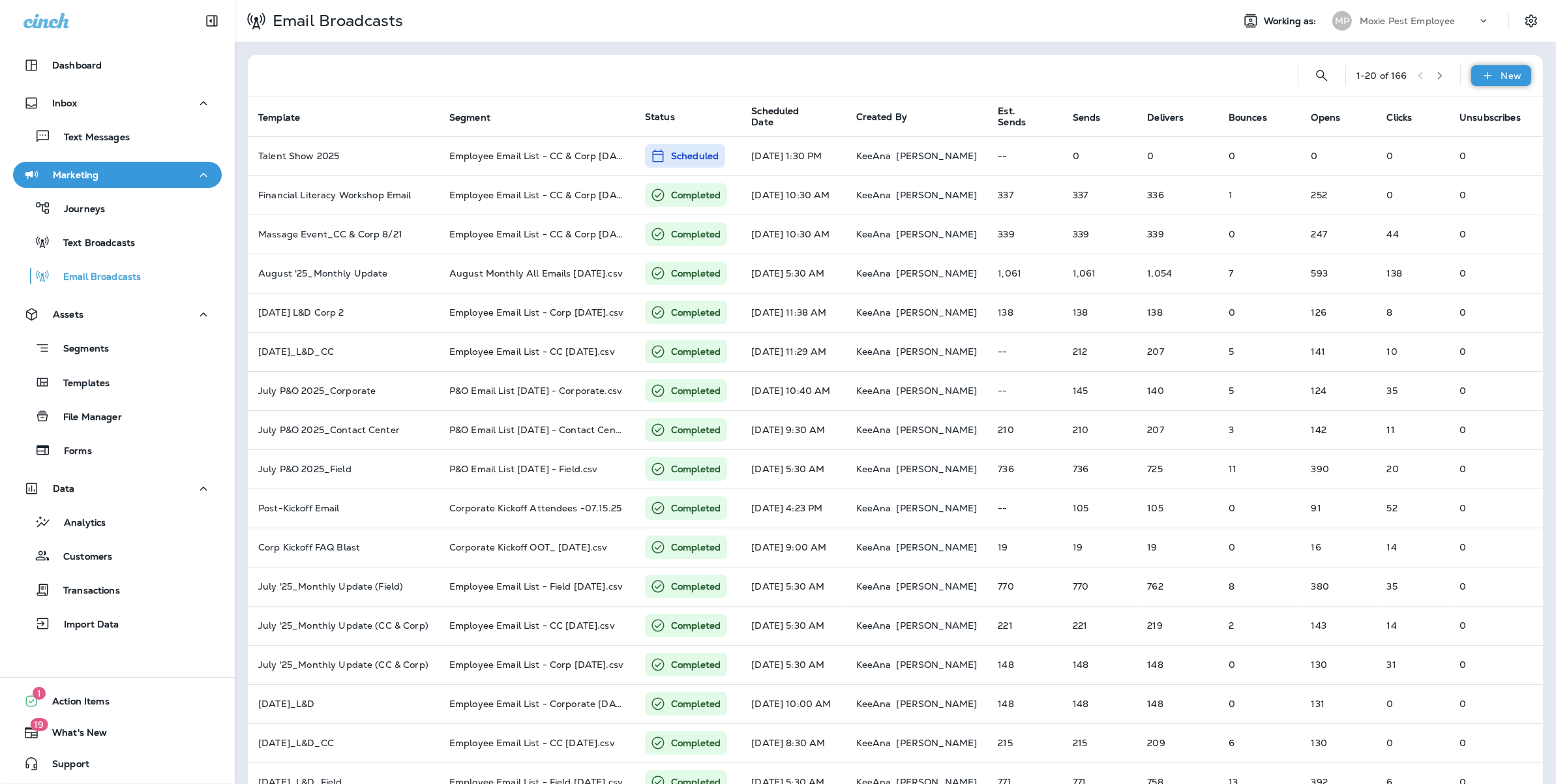
click at [1501, 76] on p "New" at bounding box center [1511, 76] width 20 height 10
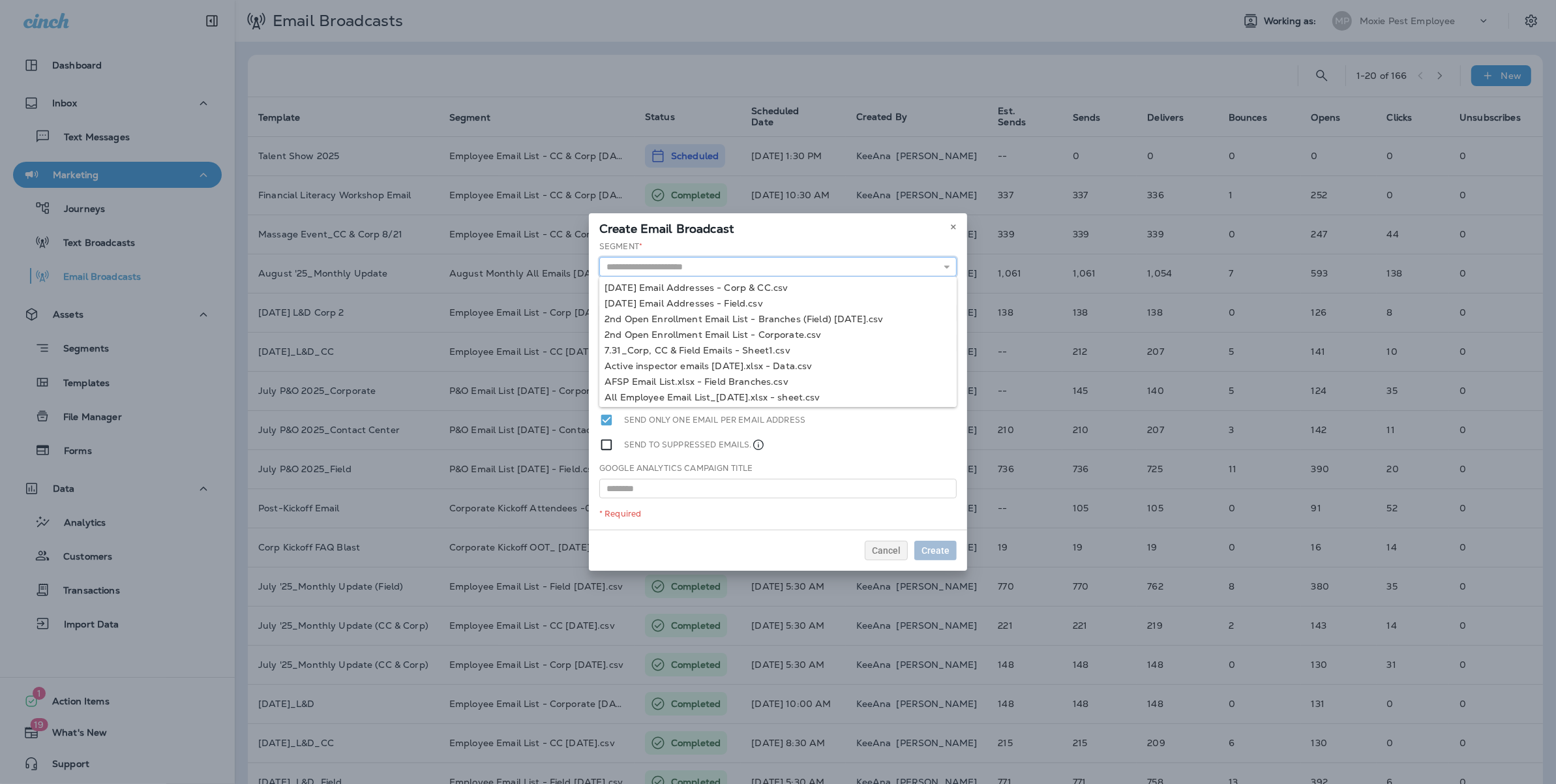
click at [656, 270] on input "text" at bounding box center [778, 267] width 358 height 20
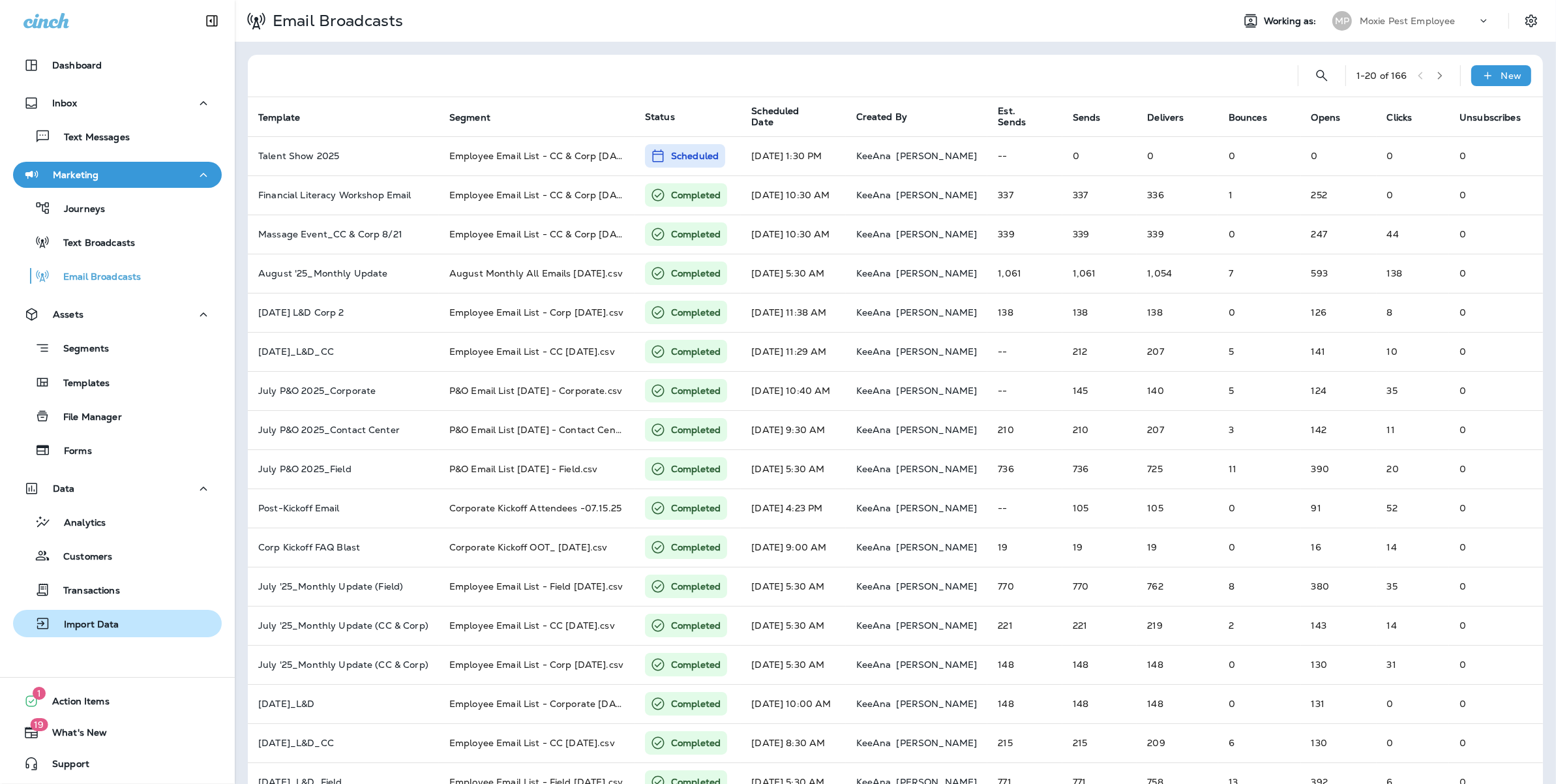
click at [103, 629] on p "Import Data" at bounding box center [85, 625] width 69 height 12
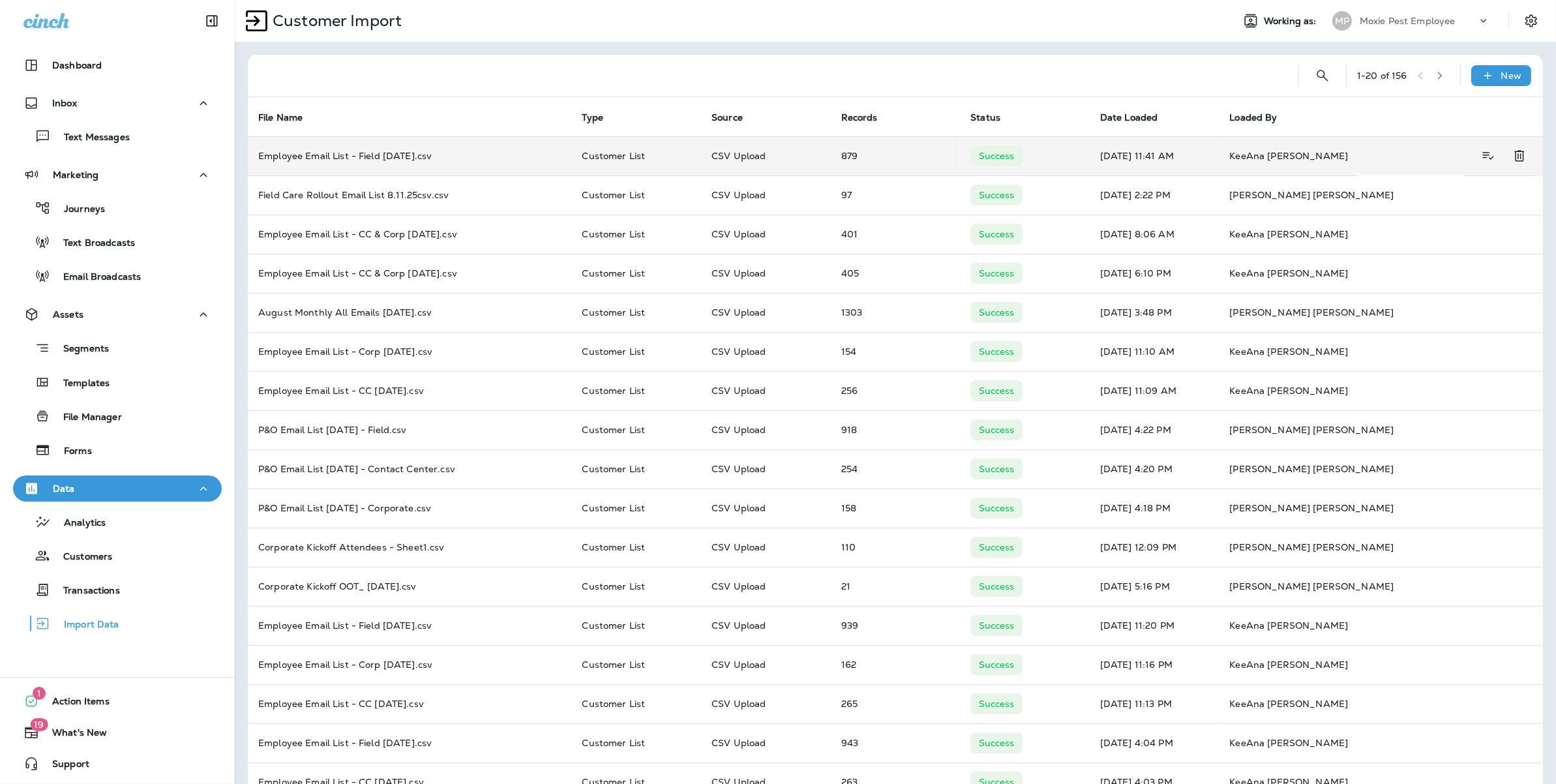
click at [399, 155] on td "Employee Email List - Field [DATE].csv" at bounding box center [409, 155] width 324 height 39
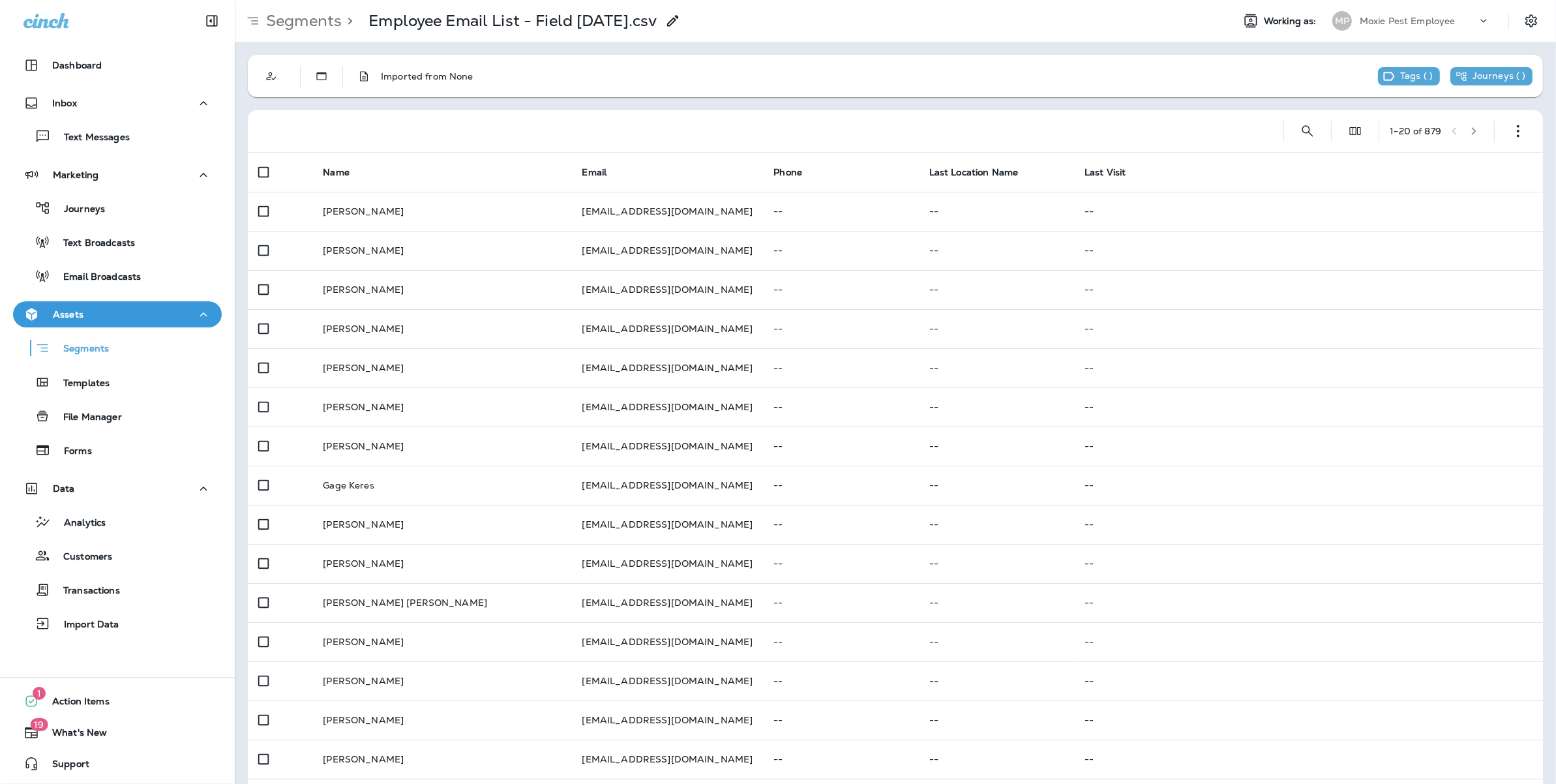
click at [676, 26] on icon at bounding box center [673, 21] width 16 height 16
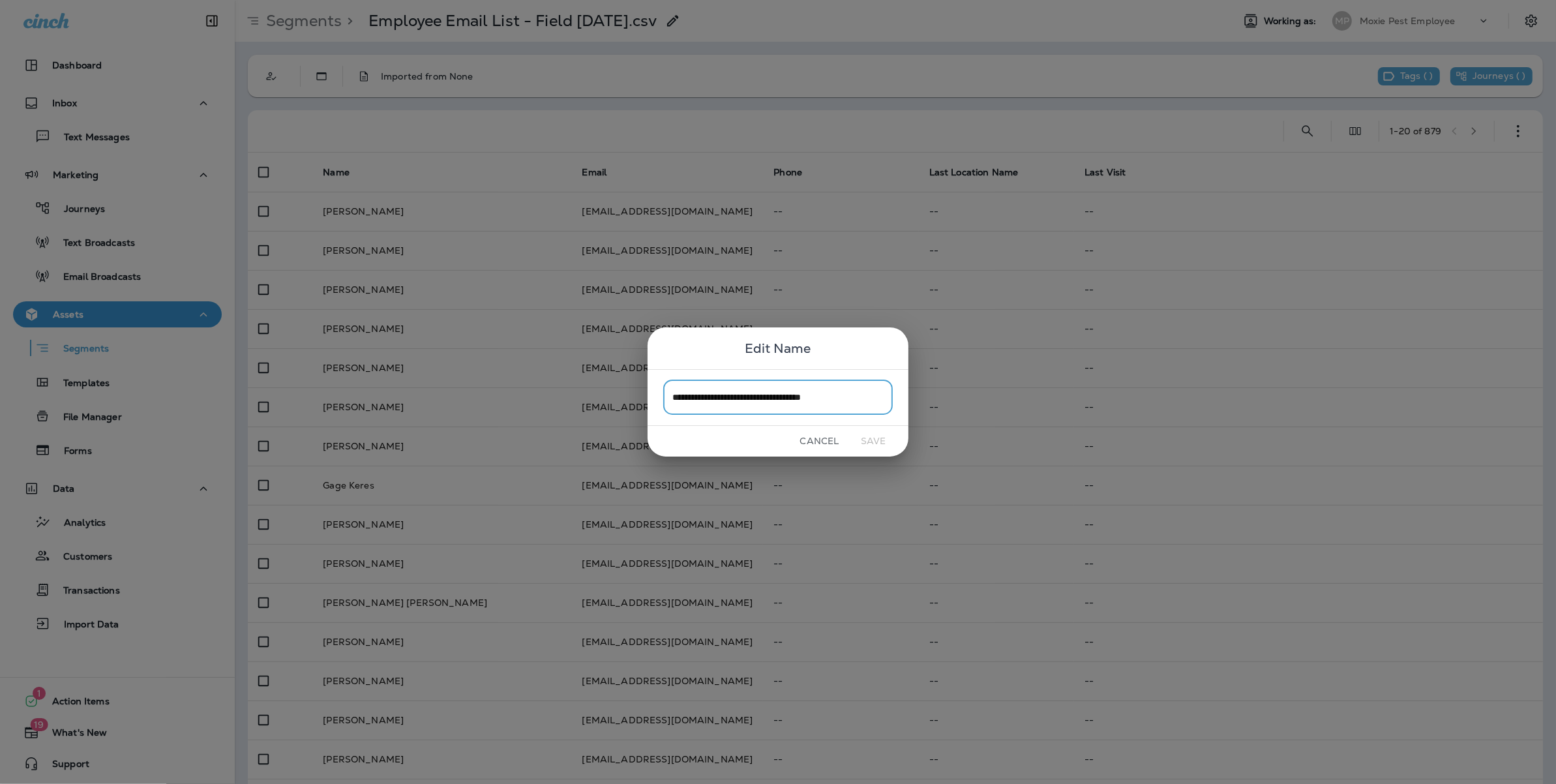
click at [815, 428] on div "Cancel Save" at bounding box center [778, 440] width 260 height 30
click at [814, 435] on button "Cancel" at bounding box center [820, 440] width 49 height 20
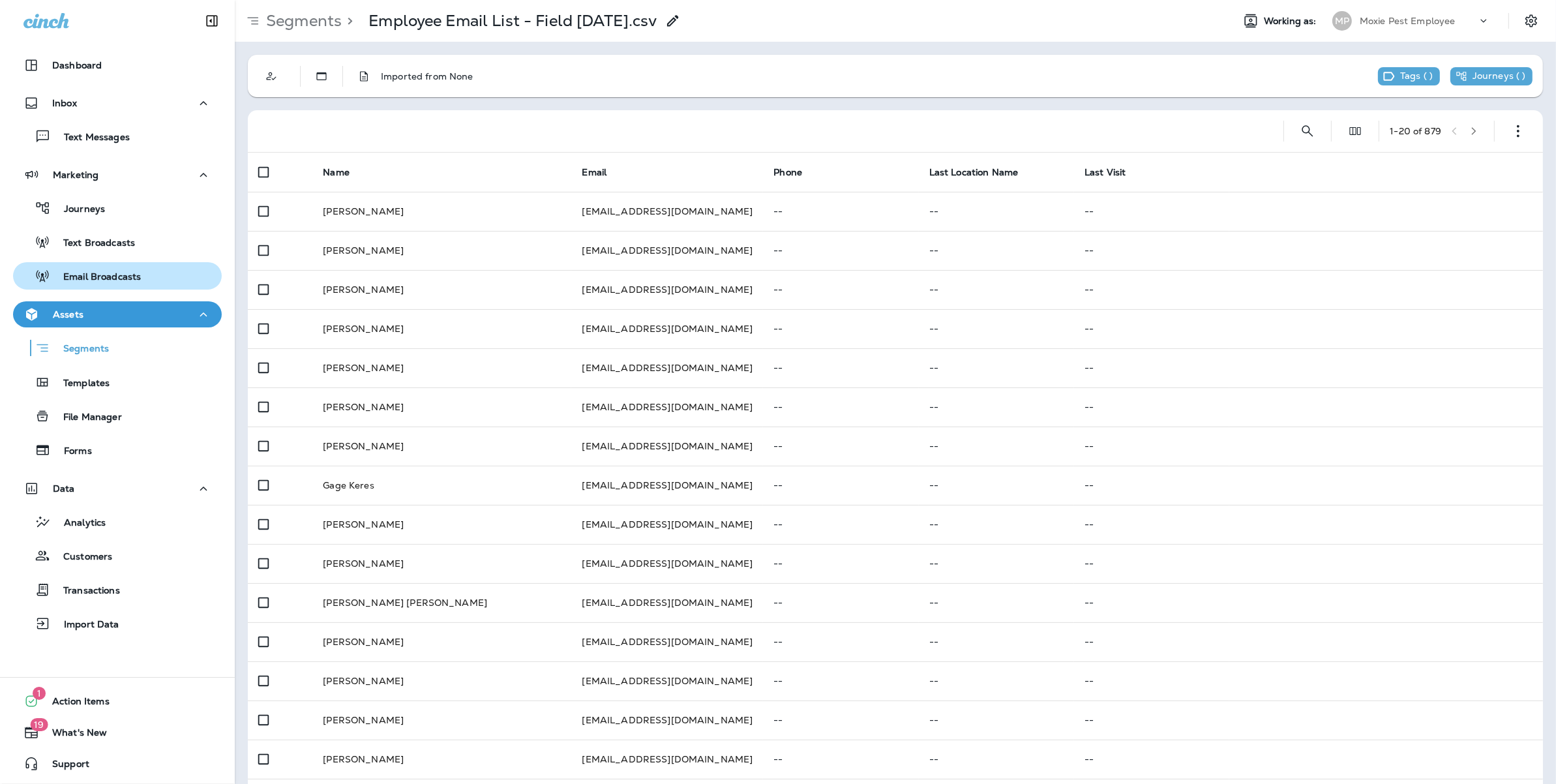
click at [132, 271] on p "Email Broadcasts" at bounding box center [96, 277] width 90 height 12
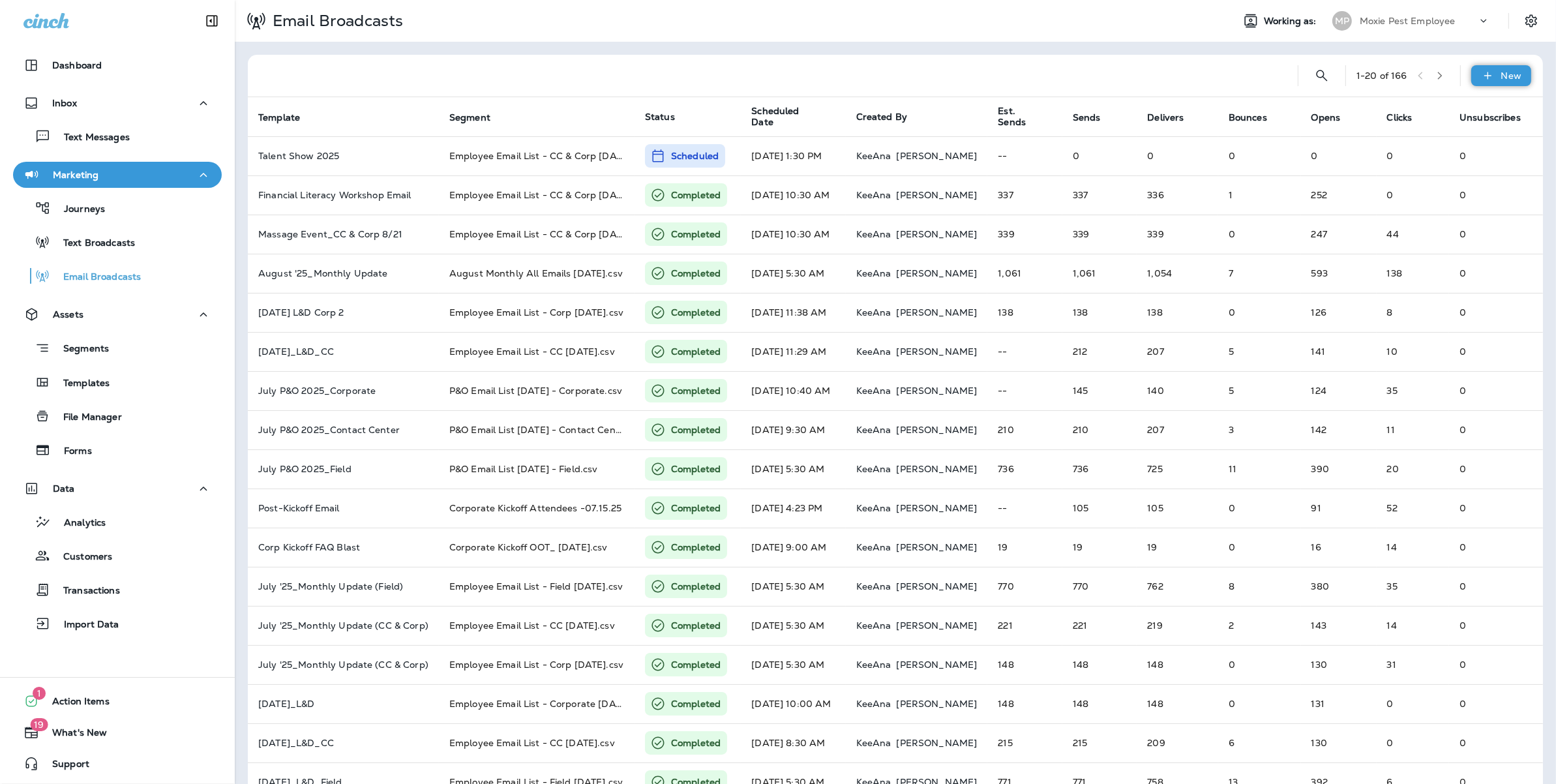
click at [1487, 70] on div "New" at bounding box center [1500, 76] width 60 height 21
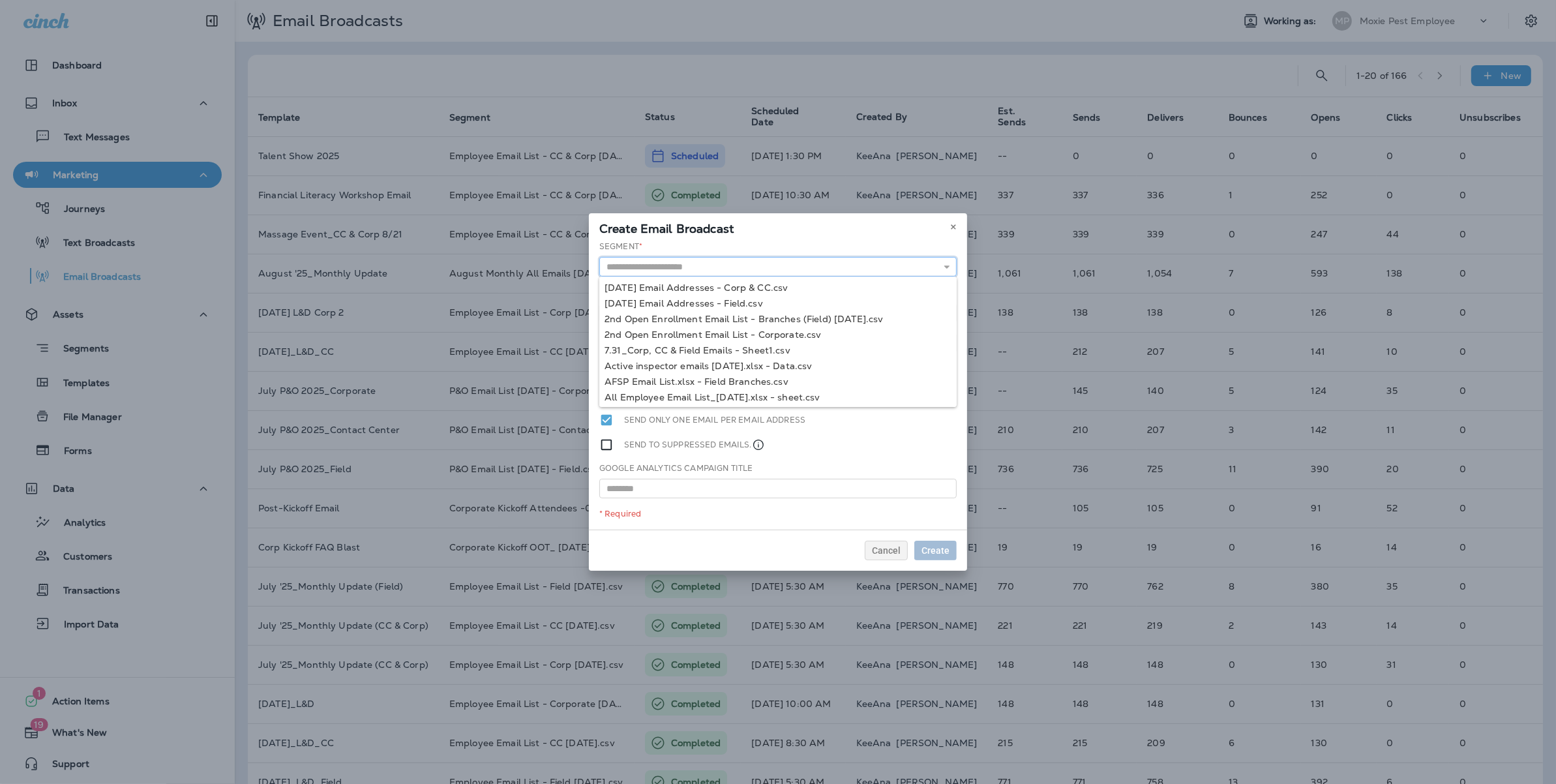
click at [719, 267] on input "text" at bounding box center [778, 267] width 358 height 20
paste input "**********"
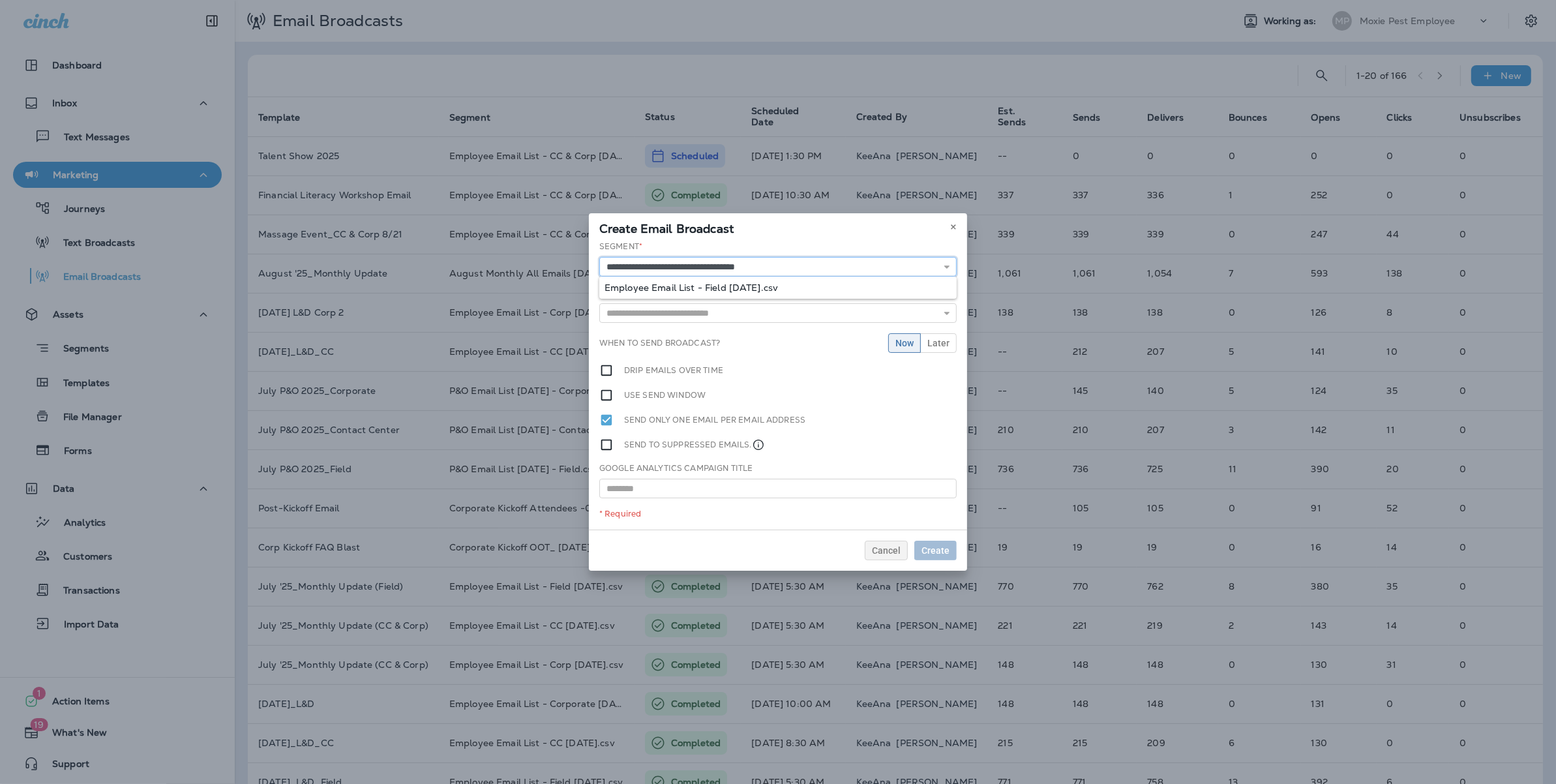
type input "**********"
click at [824, 287] on div "**********" at bounding box center [778, 385] width 379 height 289
click at [768, 320] on input "text" at bounding box center [778, 314] width 358 height 20
type input "**********"
click at [795, 334] on div "**********" at bounding box center [778, 385] width 379 height 293
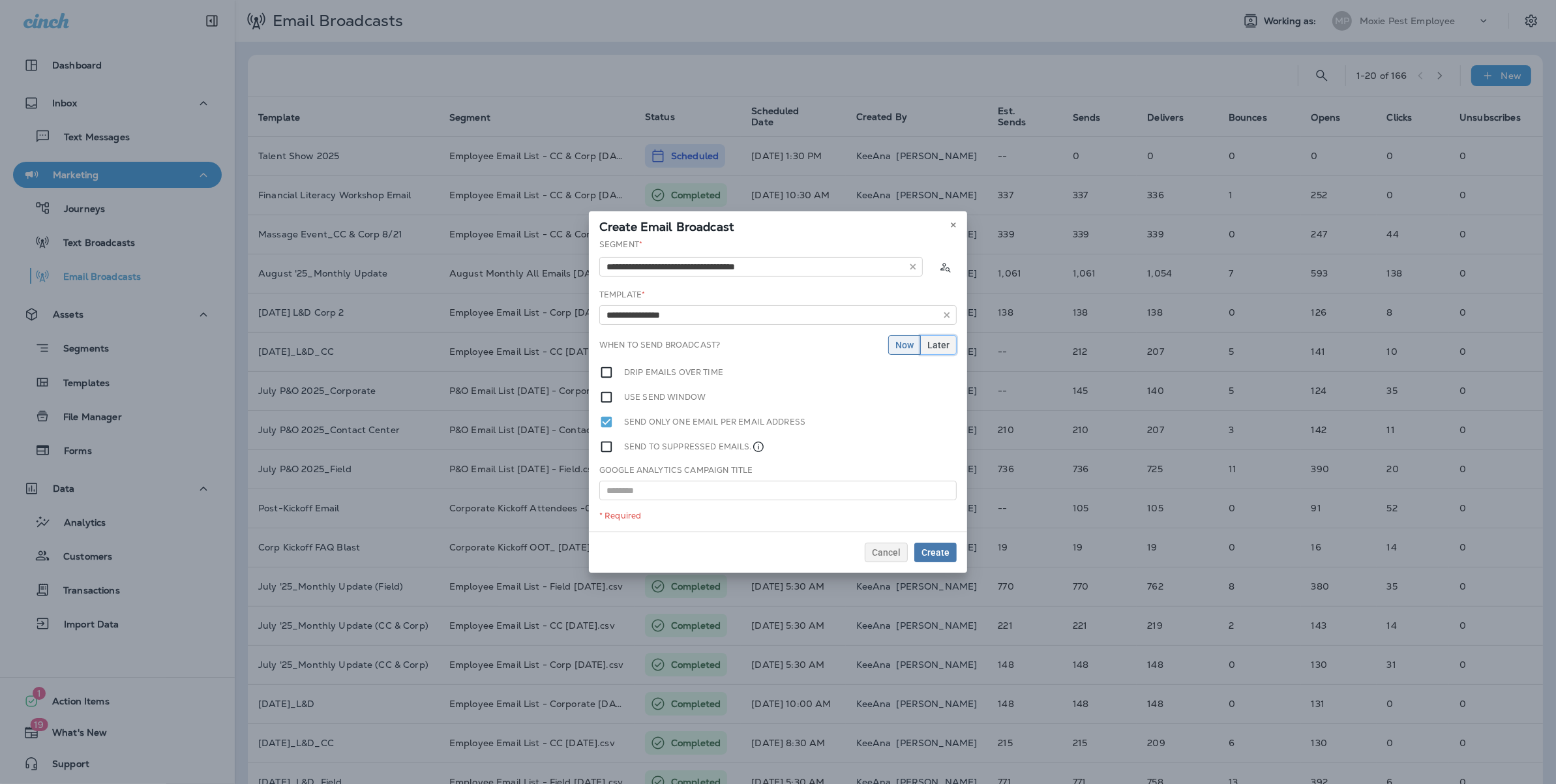
click at [937, 350] on span "Later" at bounding box center [939, 345] width 23 height 10
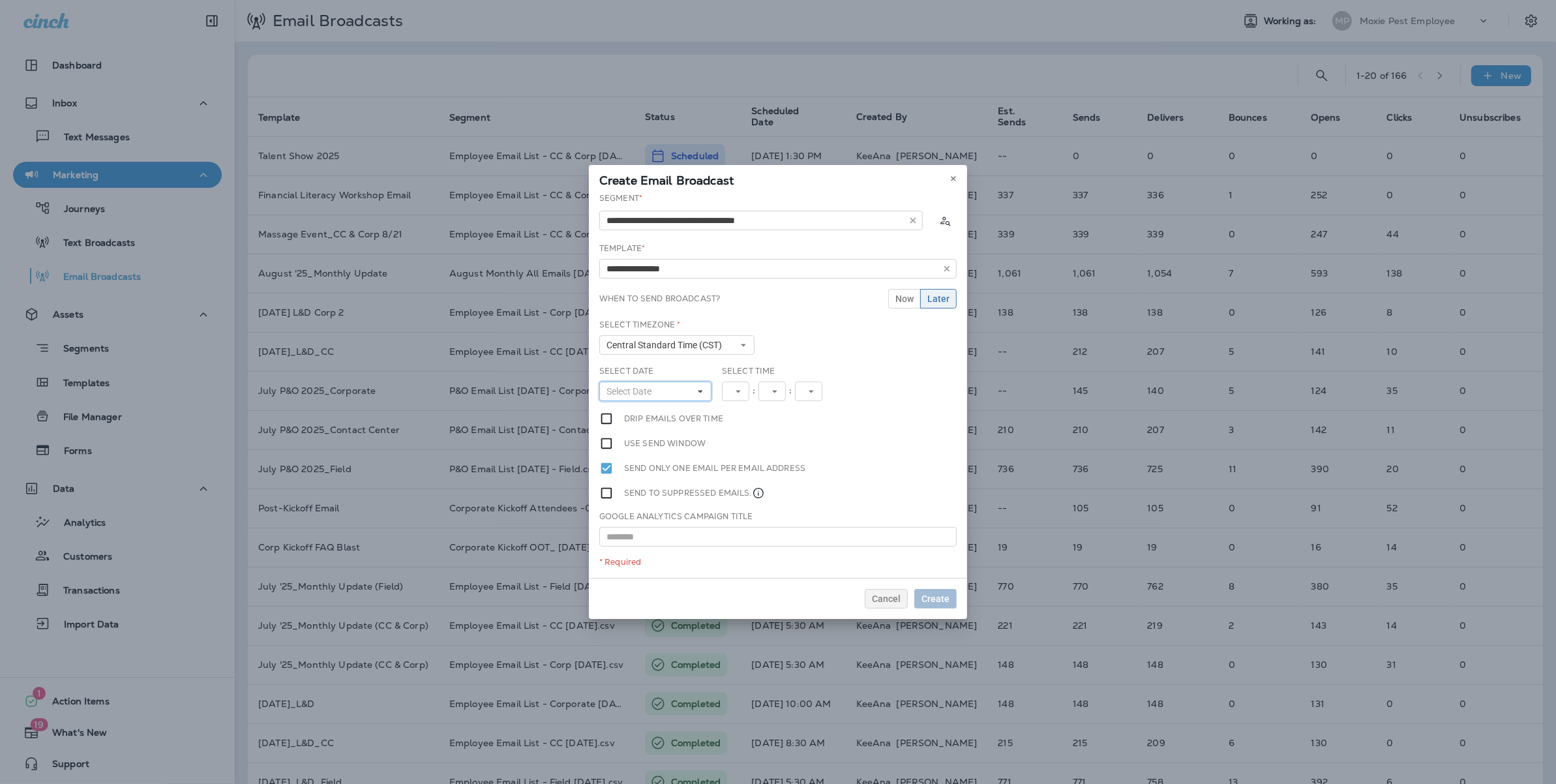
click at [675, 394] on button "Select Date" at bounding box center [655, 391] width 112 height 20
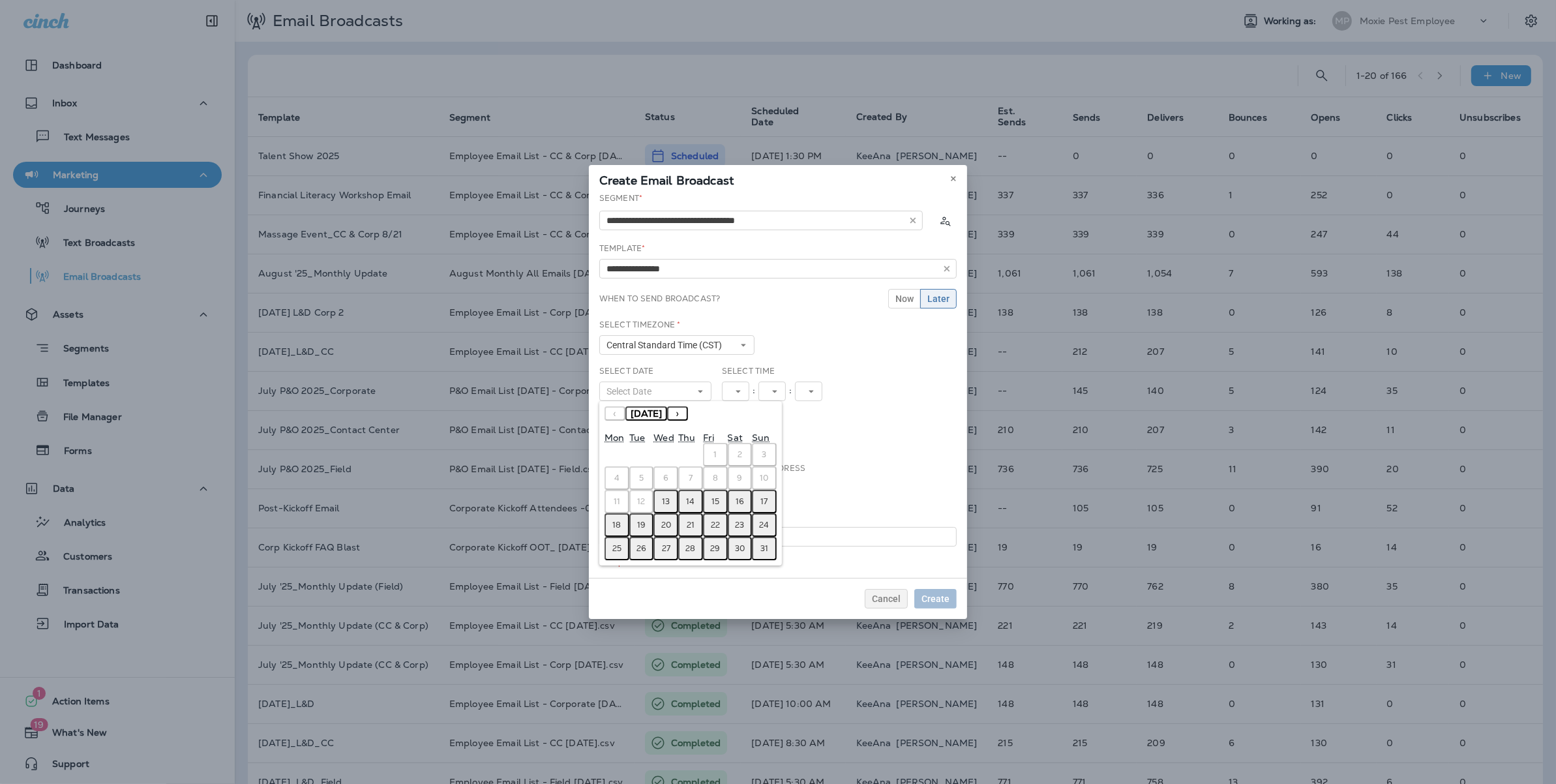
click at [690, 502] on abbr "14" at bounding box center [690, 502] width 9 height 10
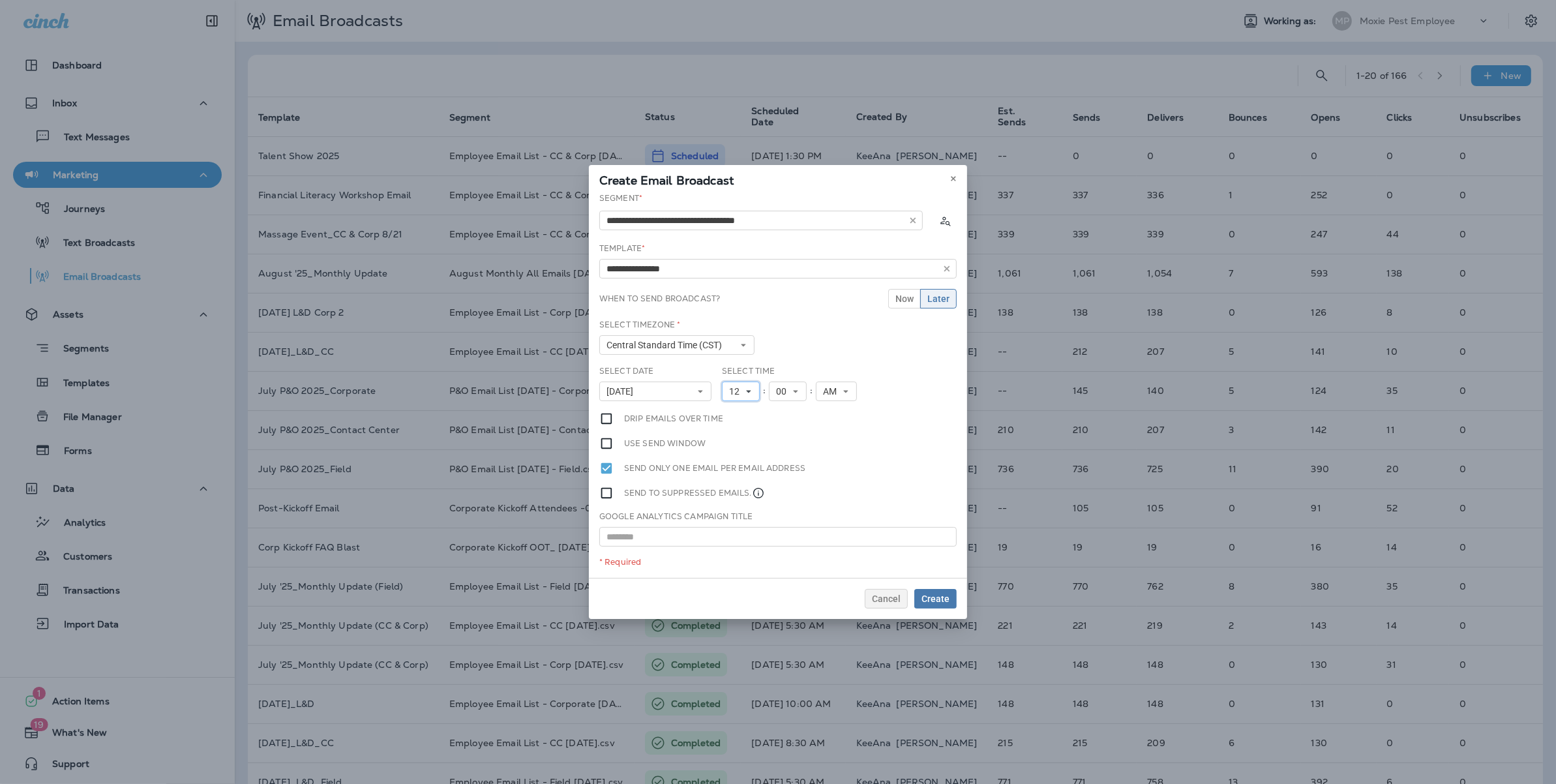
click at [742, 389] on span "12" at bounding box center [737, 392] width 16 height 11
click at [724, 476] on link "5" at bounding box center [741, 475] width 38 height 16
click at [780, 395] on span "00" at bounding box center [779, 392] width 16 height 11
click at [779, 491] on link "30" at bounding box center [782, 492] width 38 height 16
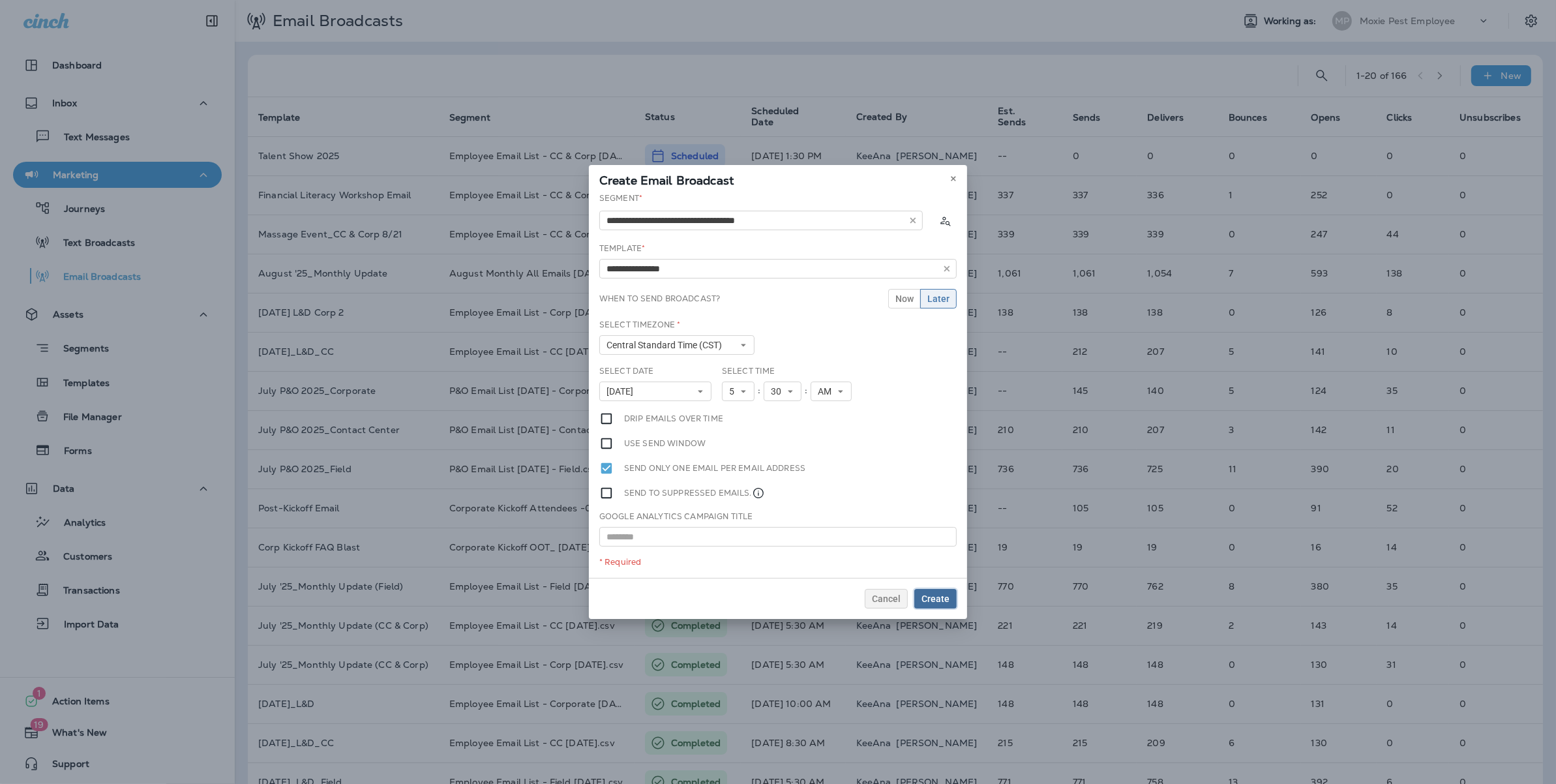
click at [940, 599] on span "Create" at bounding box center [935, 598] width 28 height 10
